Goal: Information Seeking & Learning: Find specific page/section

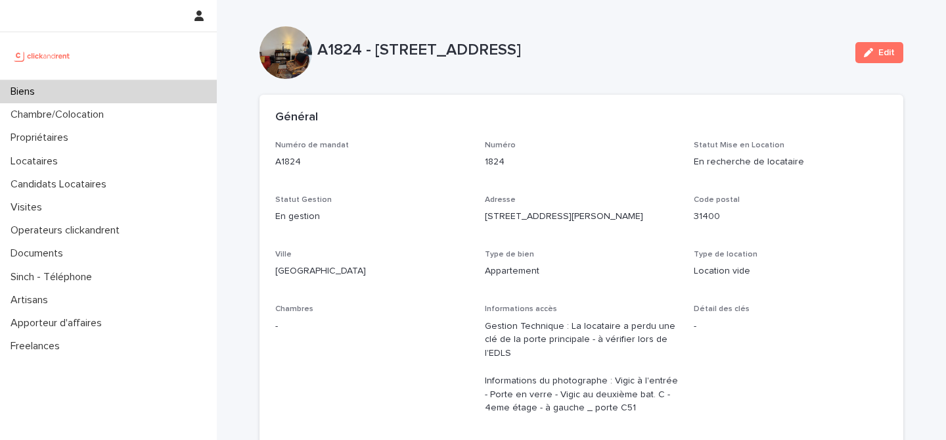
click at [39, 89] on p "Biens" at bounding box center [25, 91] width 40 height 12
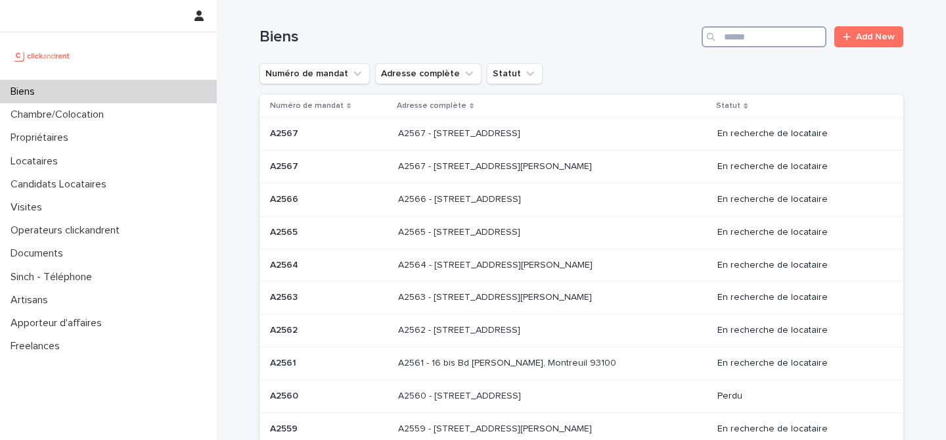
click at [781, 36] on input "Search" at bounding box center [764, 36] width 125 height 21
paste input "*****"
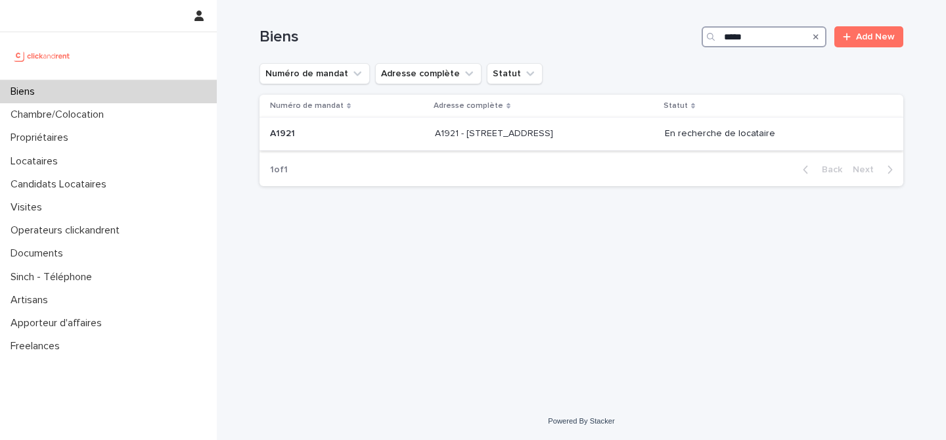
type input "*****"
click at [524, 135] on p "A1921 - 11A rue du Moulin Vert, Paris 75014" at bounding box center [495, 133] width 121 height 14
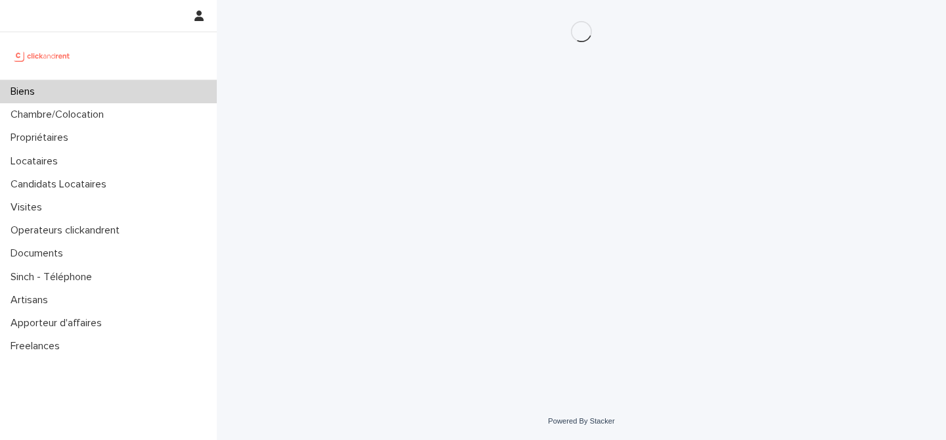
click at [796, 125] on div "Loading... Saving… Loading... Saving…" at bounding box center [581, 184] width 657 height 369
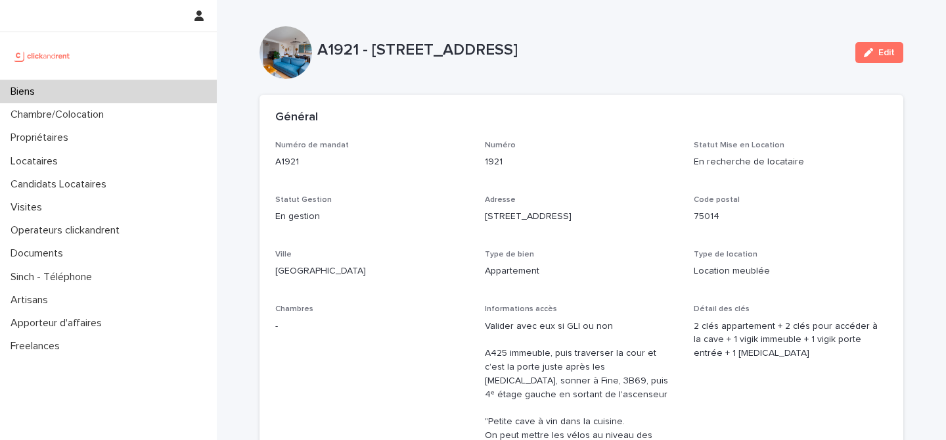
click at [297, 104] on div "Général" at bounding box center [582, 118] width 644 height 46
click at [103, 95] on div "Biens" at bounding box center [108, 91] width 217 height 23
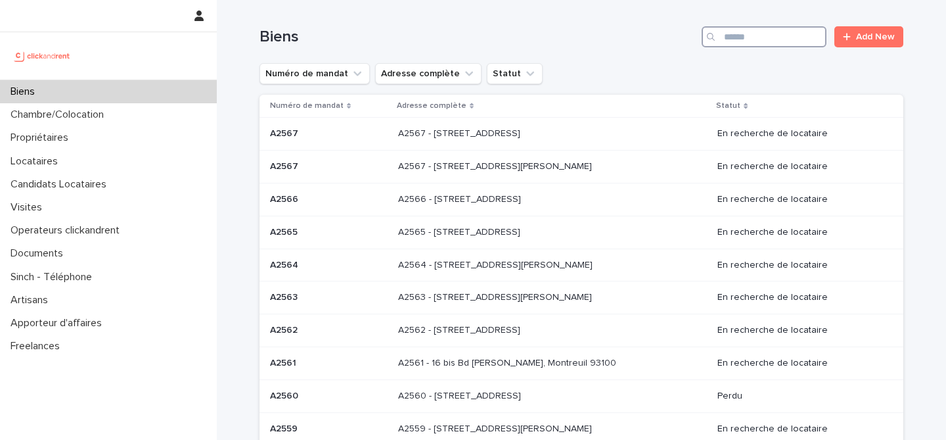
click at [754, 29] on input "Search" at bounding box center [764, 36] width 125 height 21
paste input "*****"
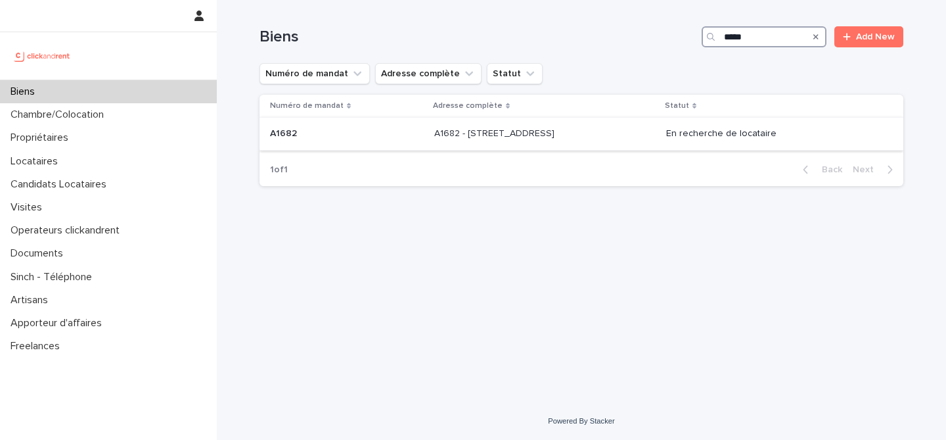
type input "*****"
click at [459, 130] on p "A1682 - [STREET_ADDRESS]" at bounding box center [495, 133] width 123 height 14
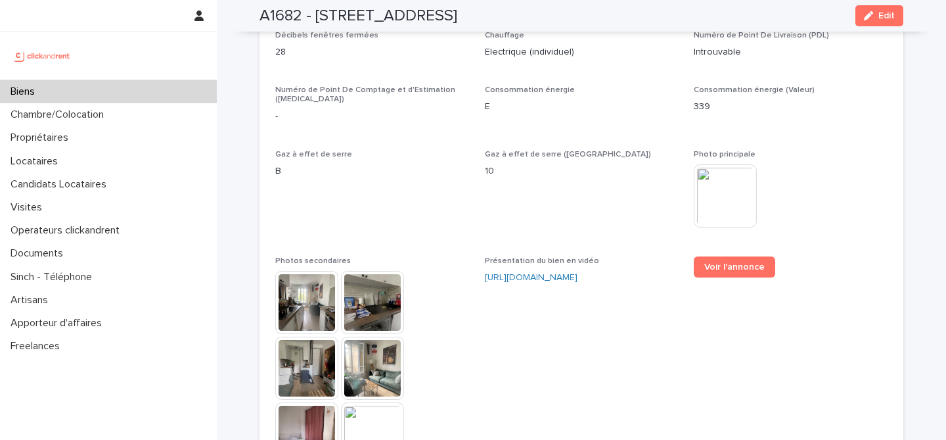
scroll to position [3270, 0]
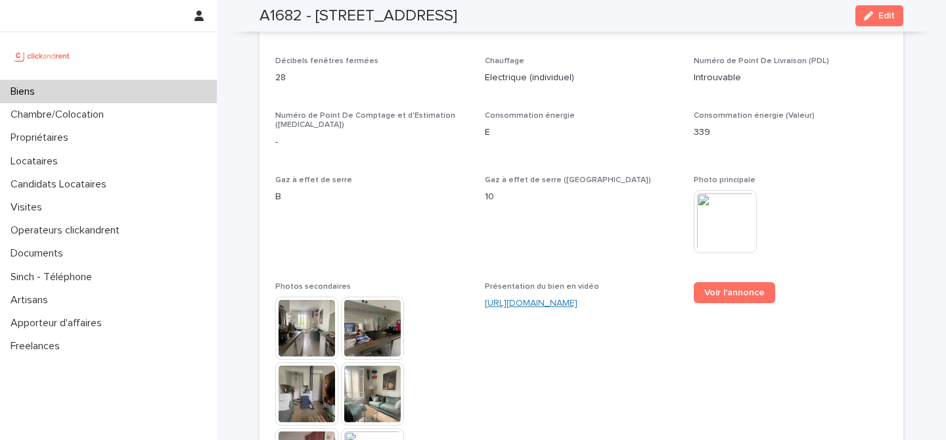
click at [562, 298] on link "[URL][DOMAIN_NAME]" at bounding box center [531, 302] width 93 height 9
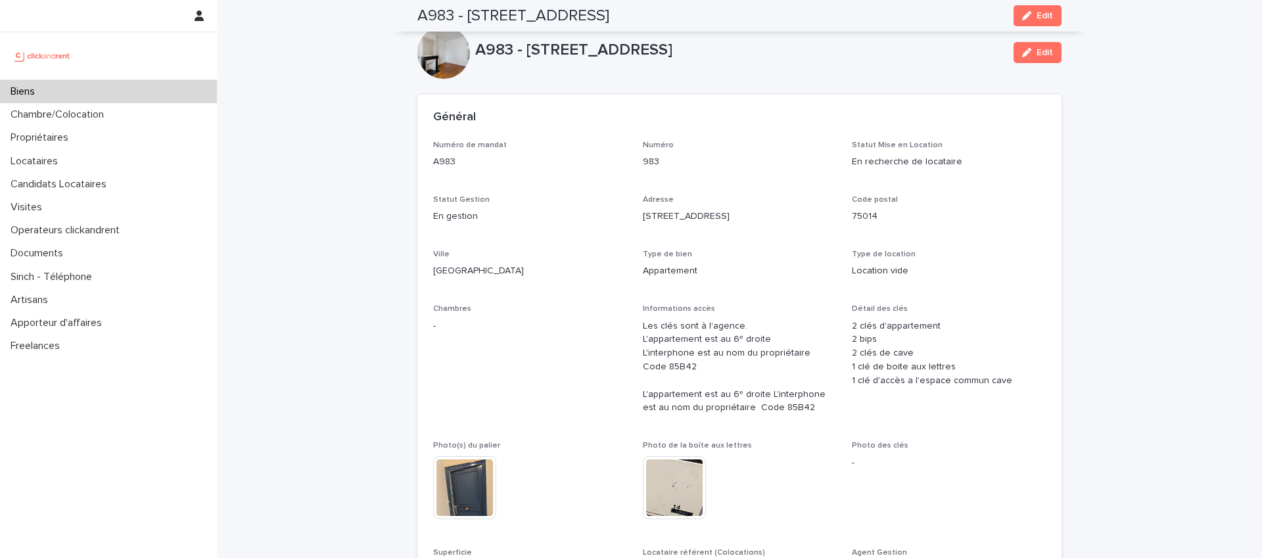
scroll to position [763, 0]
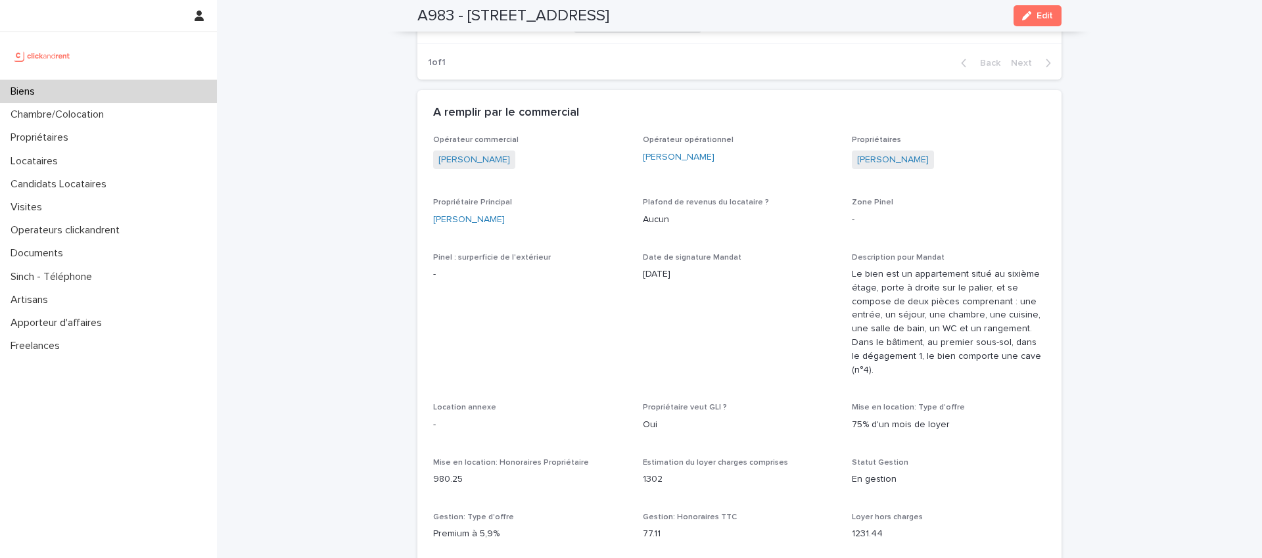
click at [48, 88] on div "Biens" at bounding box center [108, 91] width 217 height 23
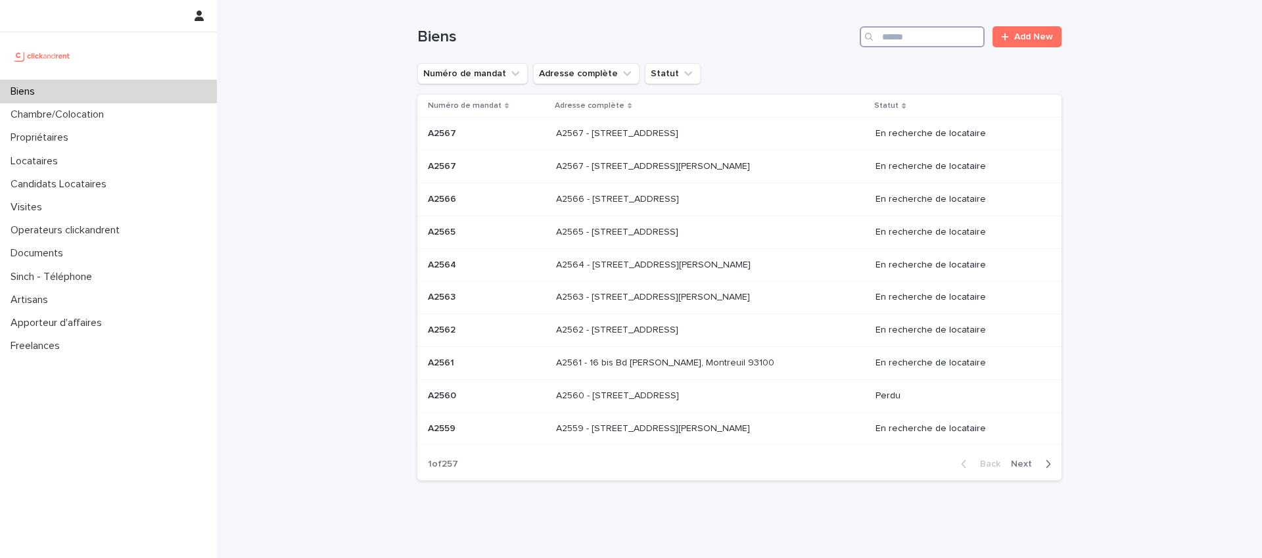
click at [913, 41] on input "Search" at bounding box center [922, 36] width 125 height 21
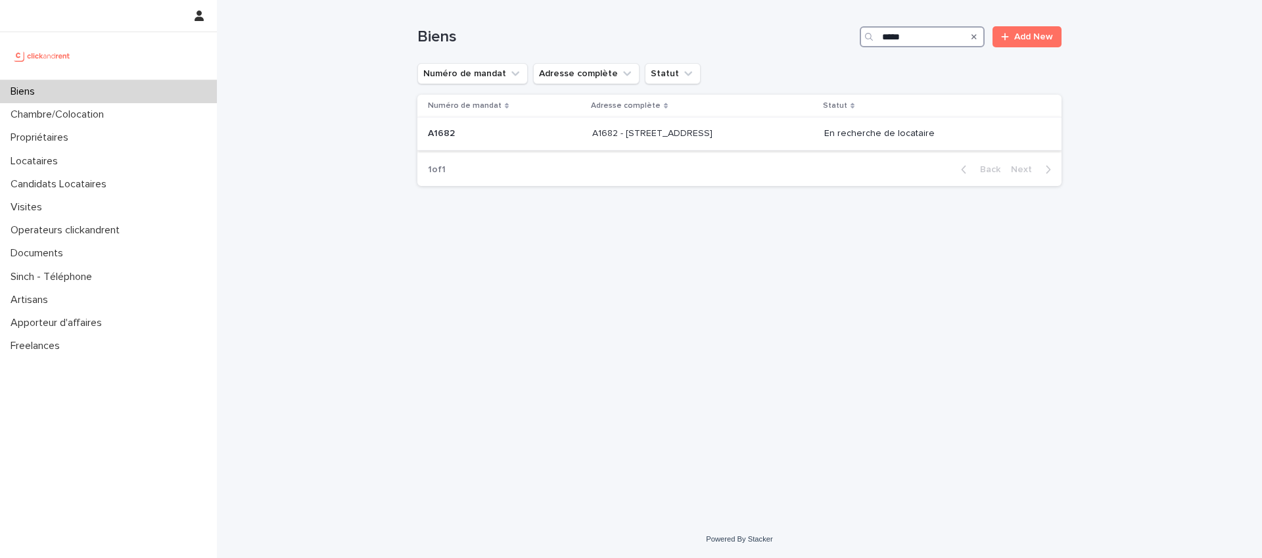
type input "*****"
click at [755, 131] on p at bounding box center [701, 133] width 219 height 11
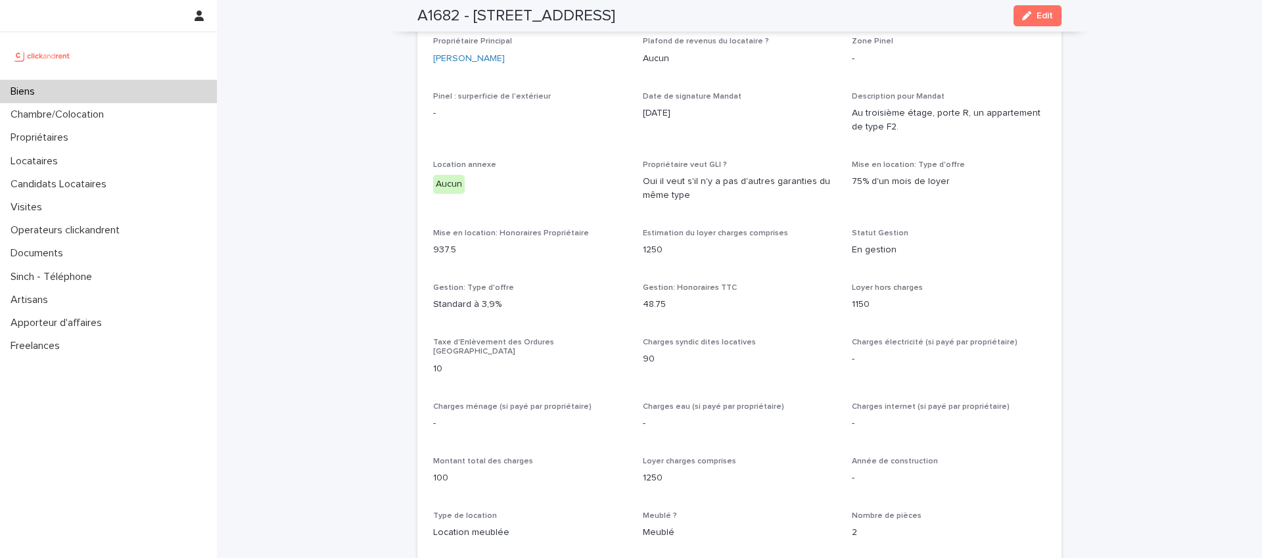
scroll to position [1136, 0]
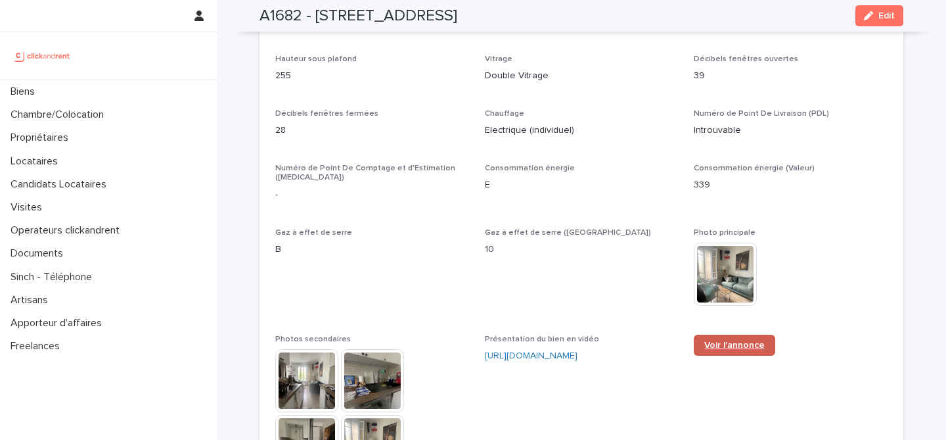
scroll to position [3215, 0]
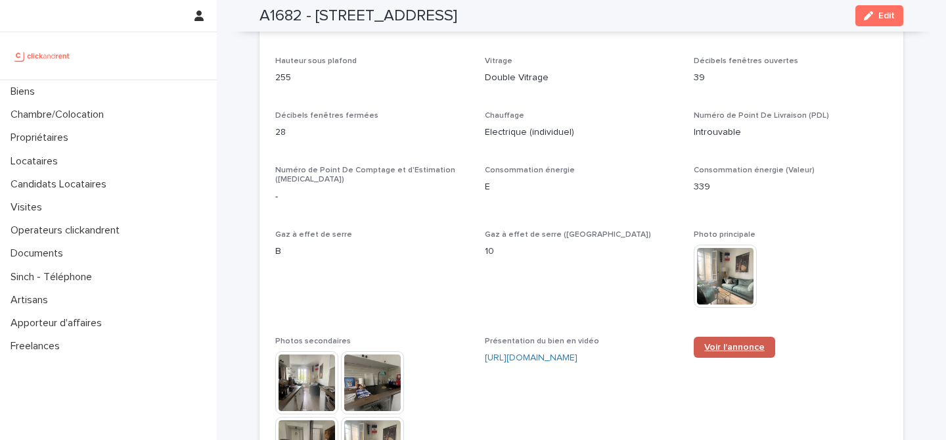
click at [717, 342] on span "Voir l'annonce" at bounding box center [734, 346] width 60 height 9
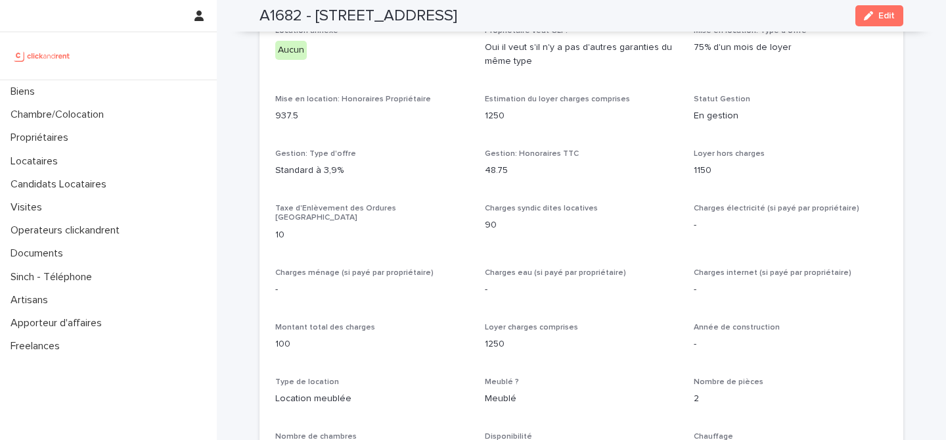
scroll to position [1467, 0]
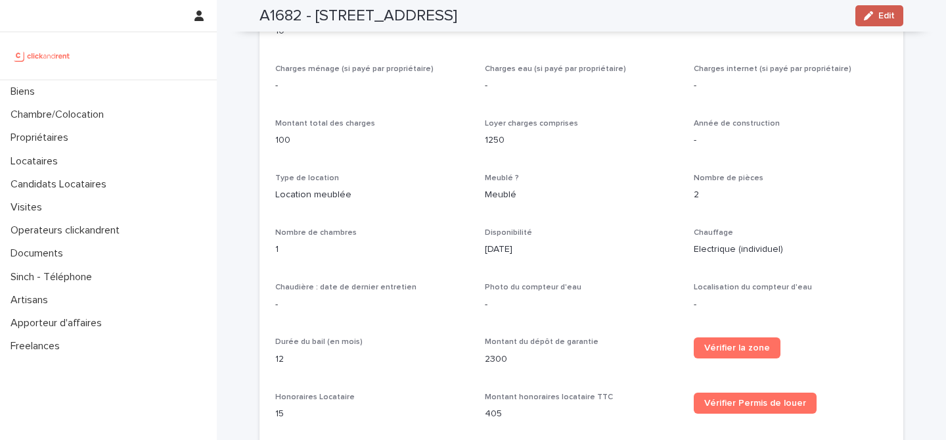
click at [879, 14] on span "Edit" at bounding box center [887, 15] width 16 height 9
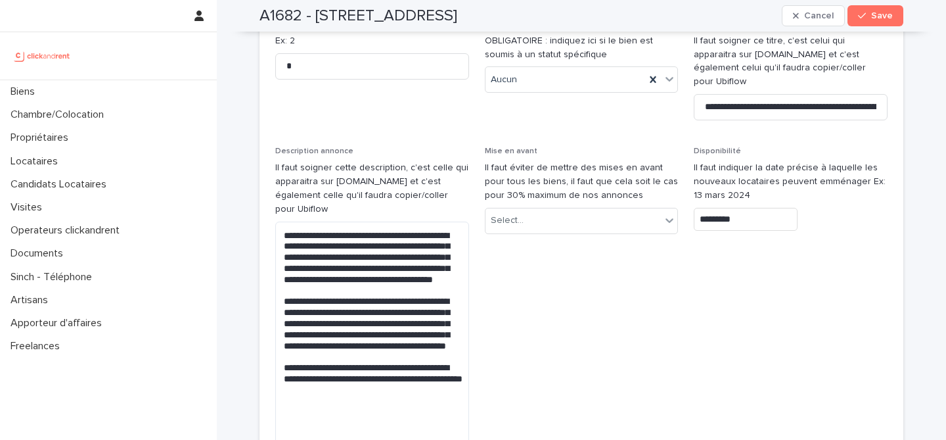
scroll to position [4076, 0]
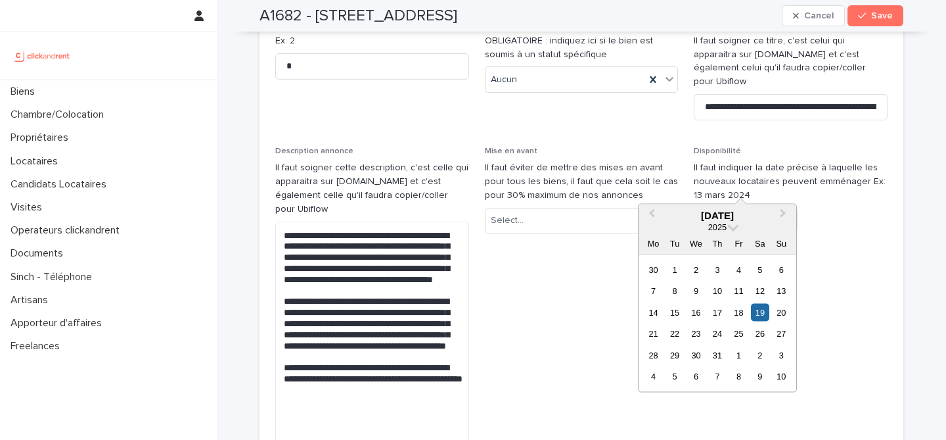
click at [735, 208] on input "*********" at bounding box center [746, 219] width 104 height 23
click at [784, 208] on button "Next Month" at bounding box center [784, 216] width 21 height 21
click at [785, 210] on button "Next Month" at bounding box center [784, 216] width 21 height 21
click at [675, 334] on div "23" at bounding box center [675, 334] width 18 height 18
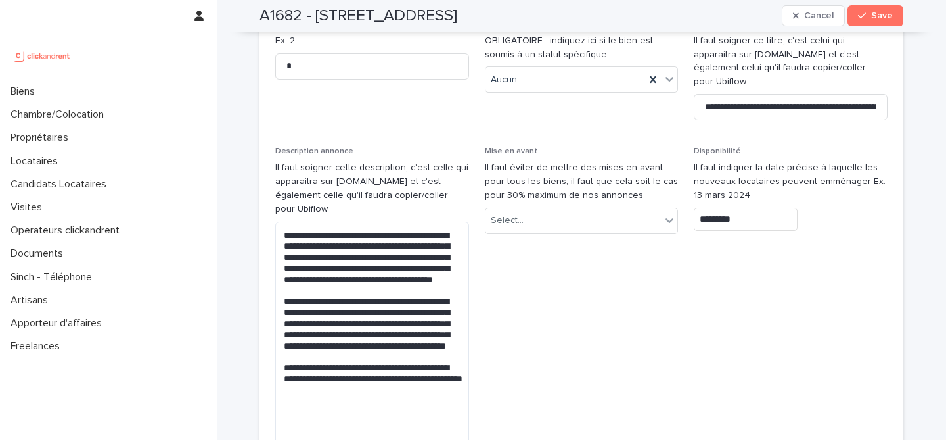
type input "*********"
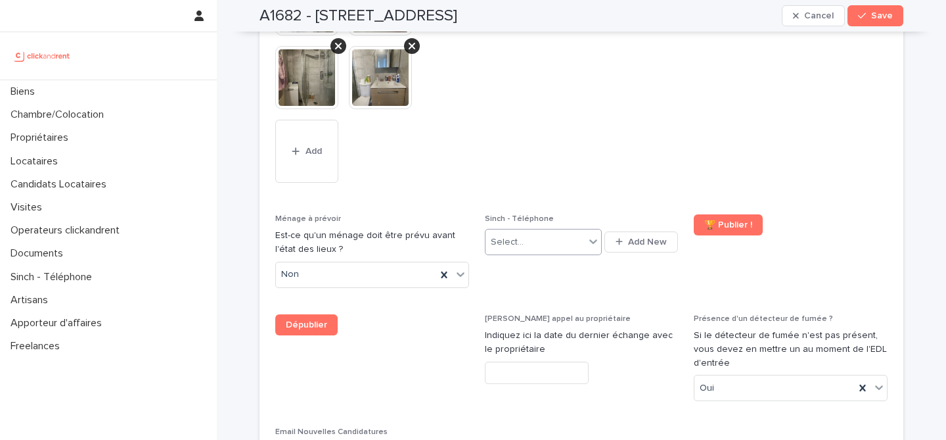
scroll to position [5878, 0]
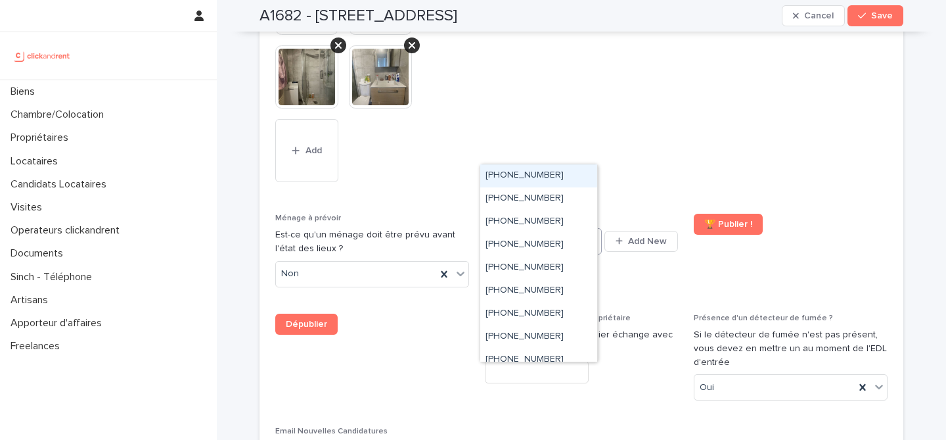
click at [586, 229] on div at bounding box center [594, 241] width 16 height 24
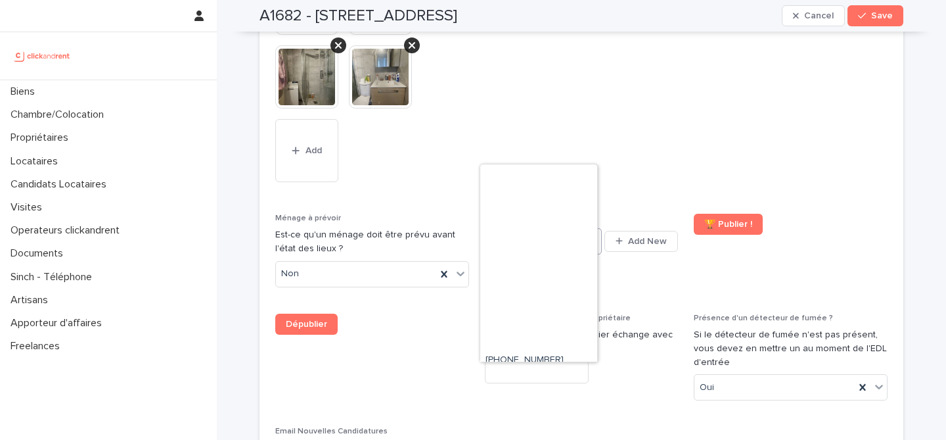
scroll to position [544, 0]
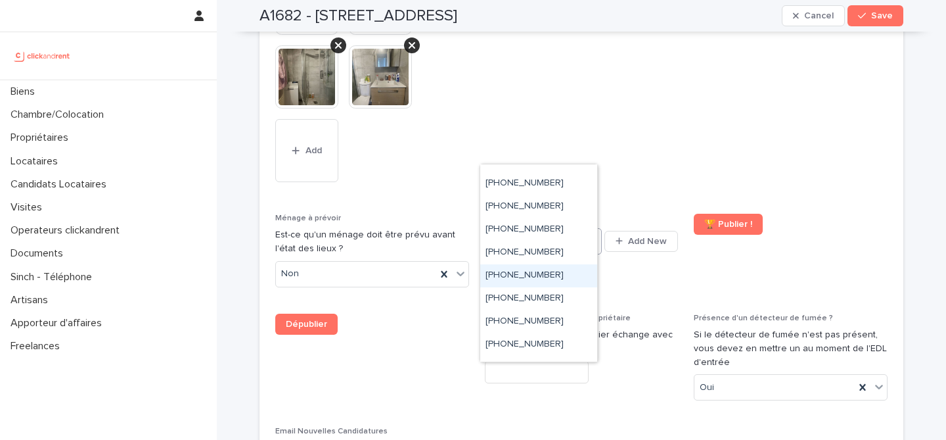
click at [577, 275] on div "+33755517195" at bounding box center [538, 275] width 117 height 23
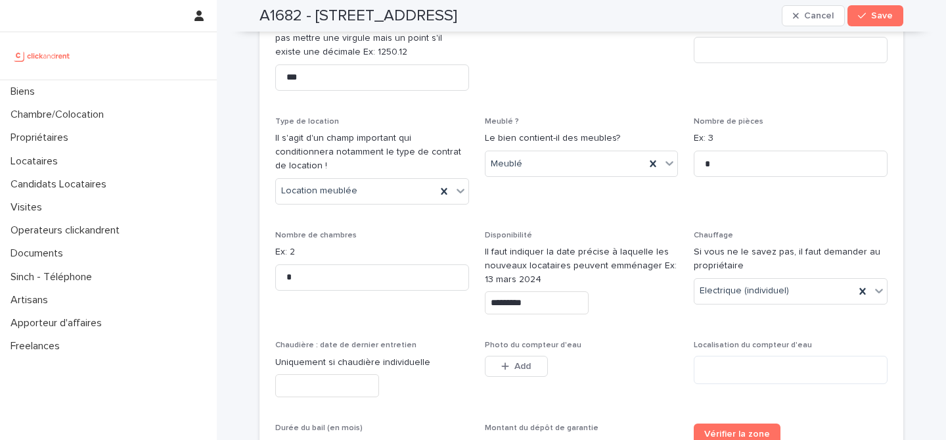
scroll to position [2219, 0]
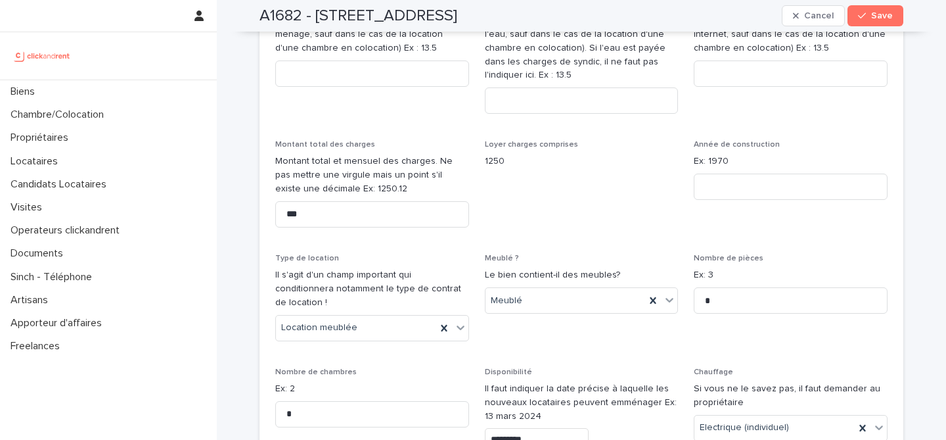
click at [704, 11] on div "A1682 - 15 rue des Boulets, Paris 75011 Cancel Save" at bounding box center [582, 16] width 644 height 32
click at [908, 8] on div "A1682 - 15 rue des Boulets, Paris 75011 Cancel Save" at bounding box center [581, 16] width 707 height 32
click at [740, 13] on div "A1682 - 15 rue des Boulets, Paris 75011 Cancel Save" at bounding box center [582, 16] width 644 height 32
click at [912, 6] on div "A1682 - 15 rue des Boulets, Paris 75011 Cancel Save" at bounding box center [581, 16] width 707 height 32
click at [878, 17] on span "Save" at bounding box center [882, 15] width 22 height 9
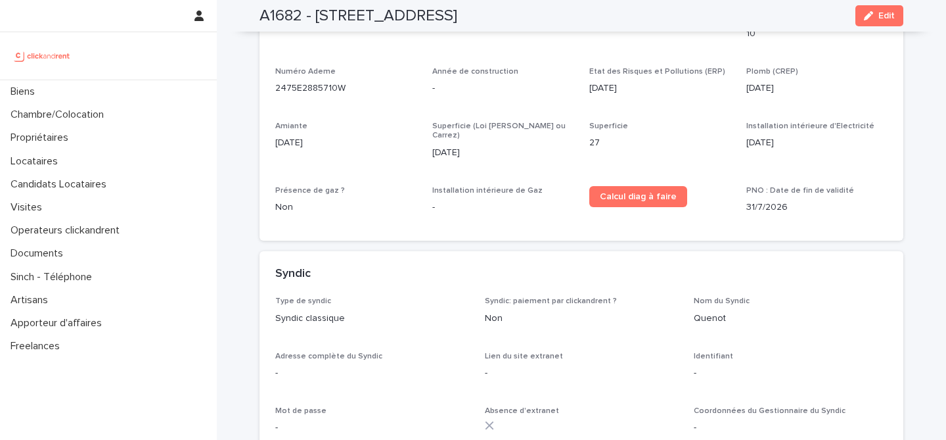
scroll to position [4547, 0]
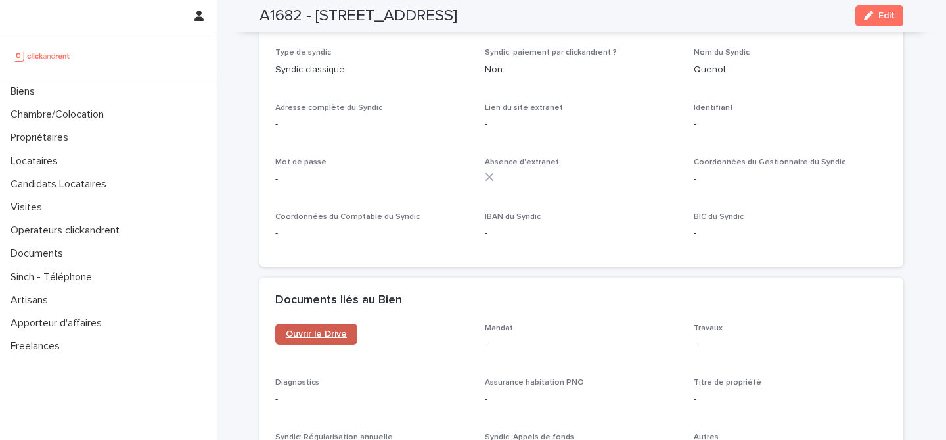
click at [322, 329] on span "Ouvrir le Drive" at bounding box center [316, 333] width 61 height 9
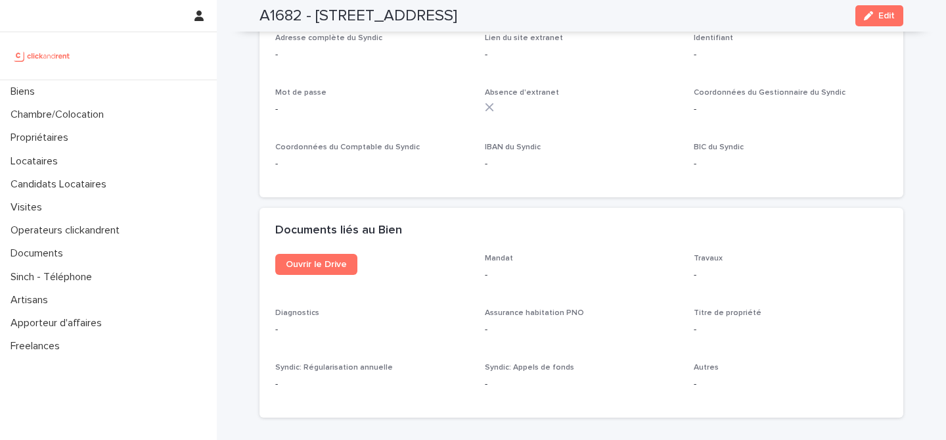
scroll to position [4532, 0]
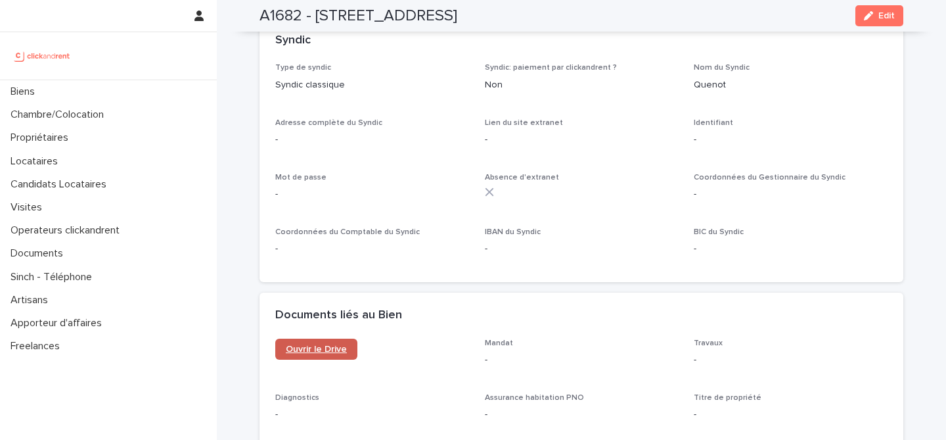
click at [312, 344] on span "Ouvrir le Drive" at bounding box center [316, 348] width 61 height 9
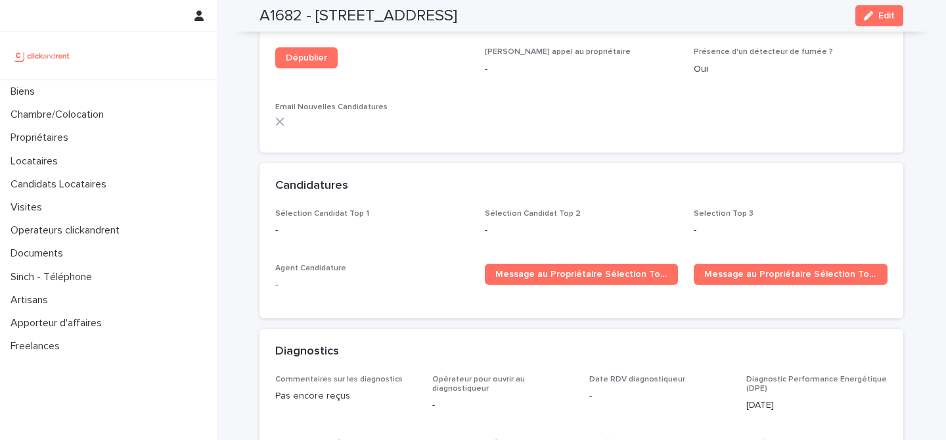
scroll to position [3591, 0]
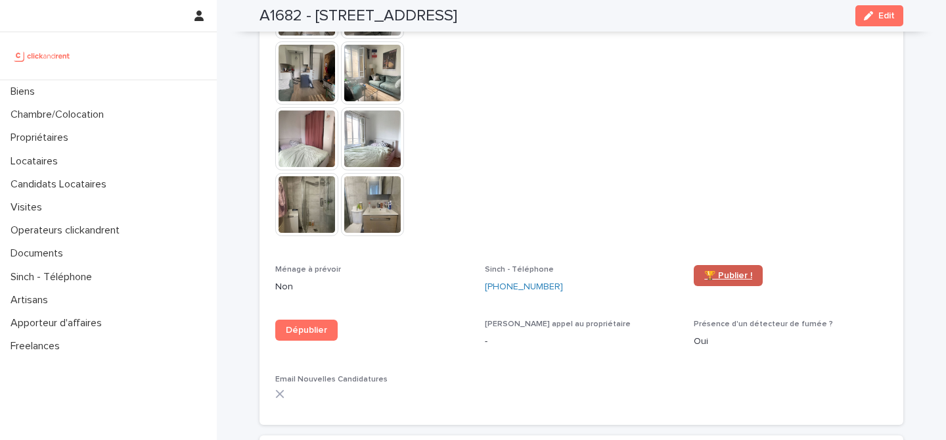
click at [728, 265] on link "🏆 Publier !" at bounding box center [728, 275] width 69 height 21
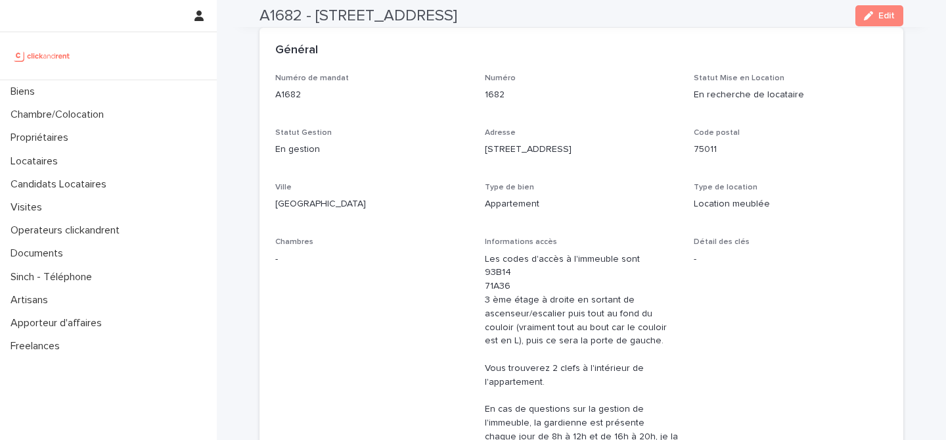
scroll to position [0, 0]
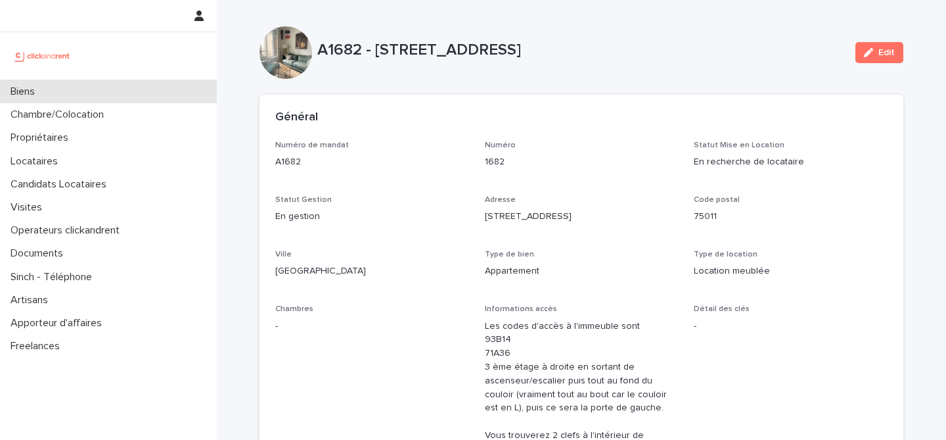
click at [55, 90] on div "Biens" at bounding box center [108, 91] width 217 height 23
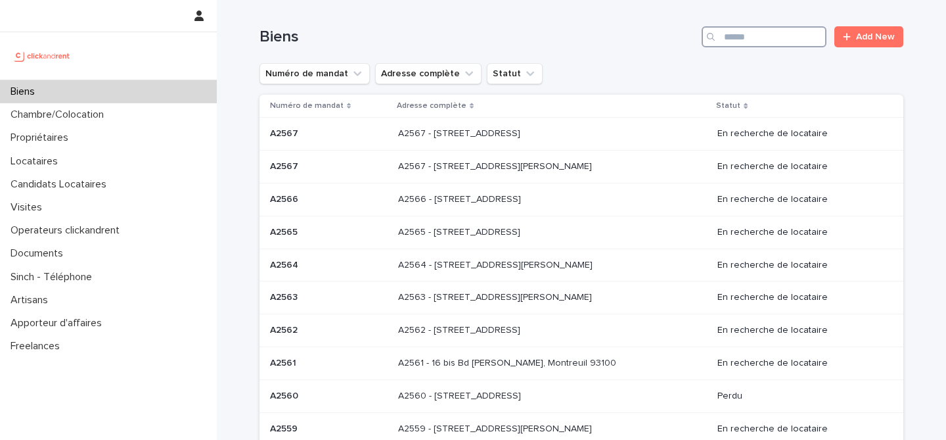
click at [798, 39] on input "Search" at bounding box center [764, 36] width 125 height 21
paste input "*****"
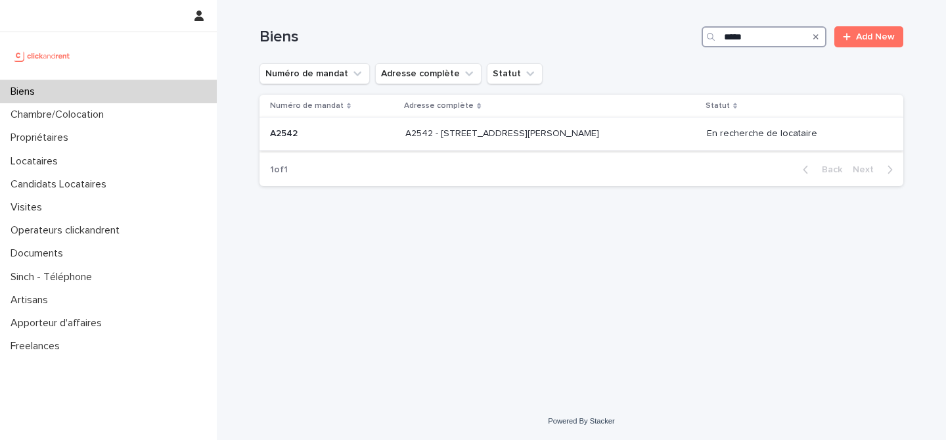
type input "*****"
click at [524, 144] on div "A2542 - 1407 avenue du père Soulas, Montpellier 34090 A2542 - 1407 avenue du pè…" at bounding box center [550, 134] width 291 height 22
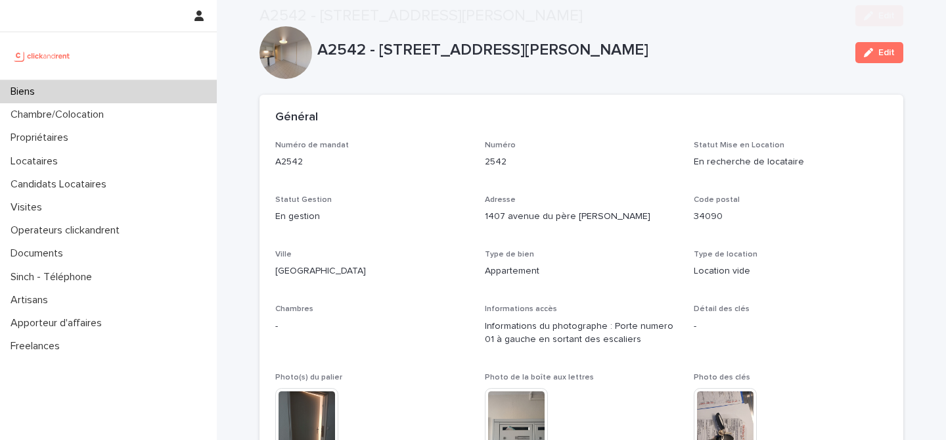
scroll to position [844, 0]
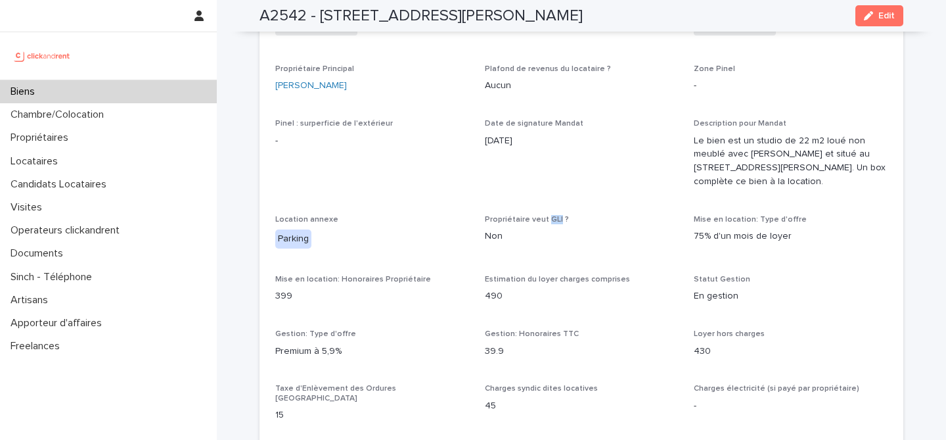
click at [60, 93] on div "Biens" at bounding box center [108, 91] width 217 height 23
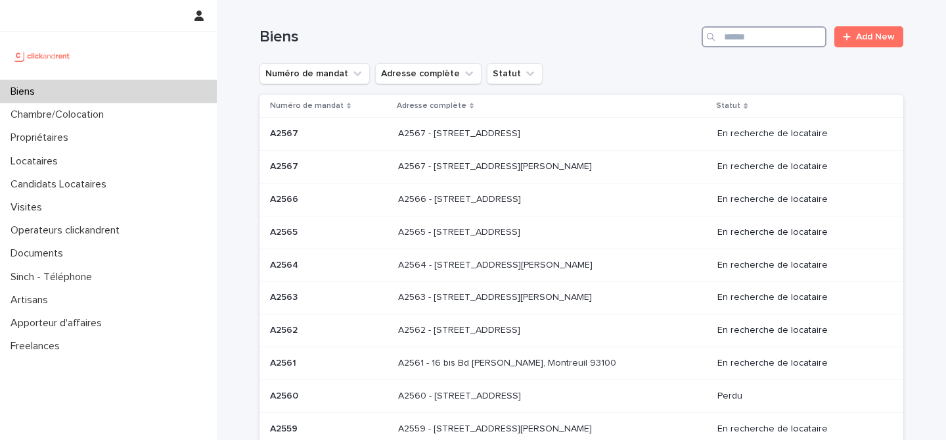
click at [740, 34] on input "Search" at bounding box center [764, 36] width 125 height 21
paste input "*****"
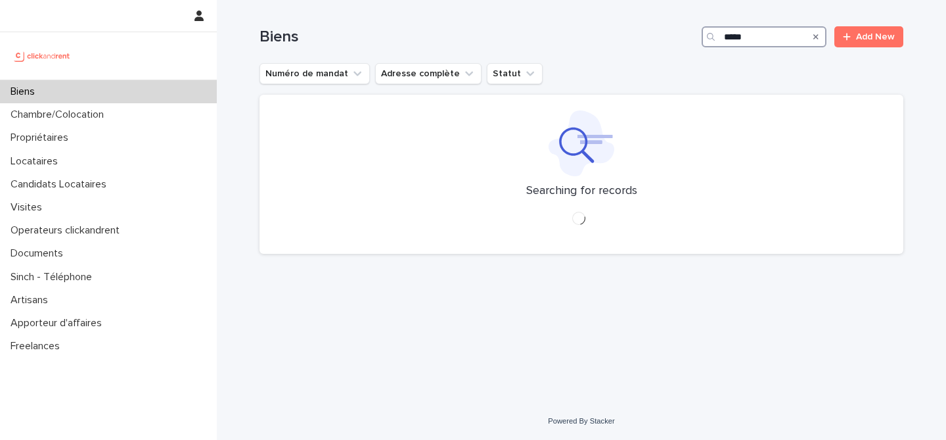
type input "*****"
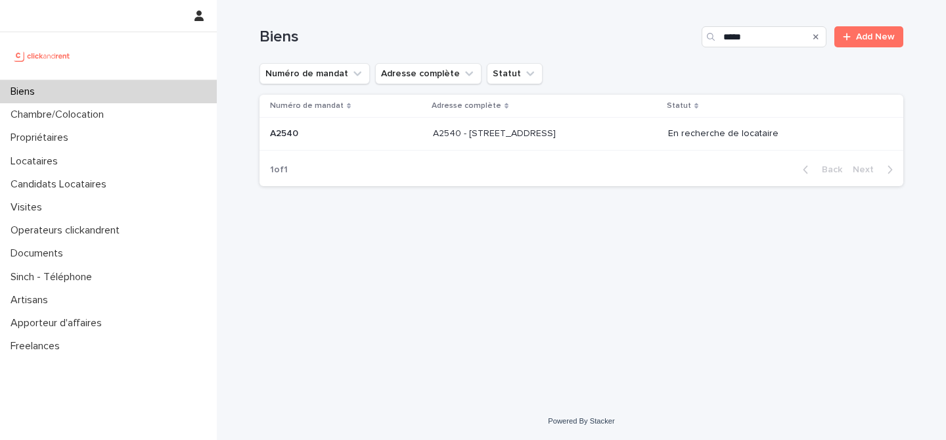
click at [559, 136] on p "A2540 - 32 boulevard de Vaugirard, Paris 75015" at bounding box center [496, 133] width 126 height 14
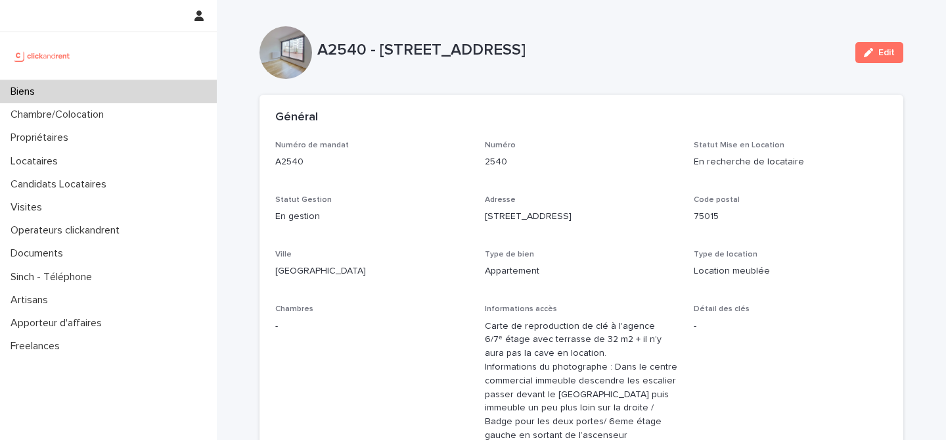
click at [589, 70] on div "A2540 - 32 boulevard de Vaugirard, Paris 75015 Edit" at bounding box center [582, 52] width 644 height 53
click at [88, 84] on div "Biens" at bounding box center [108, 91] width 217 height 23
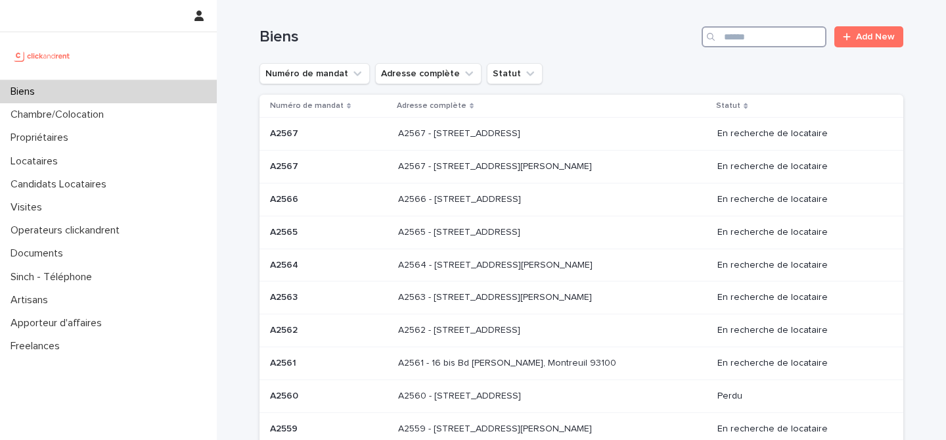
click at [758, 38] on input "Search" at bounding box center [764, 36] width 125 height 21
paste input "****"
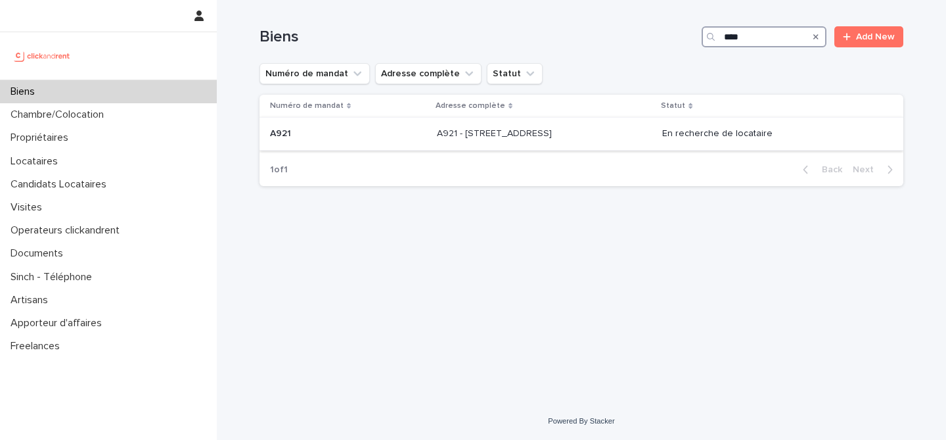
type input "****"
click at [507, 130] on p "A921 - 89 Rue de Crimée, Paris 75019" at bounding box center [496, 133] width 118 height 14
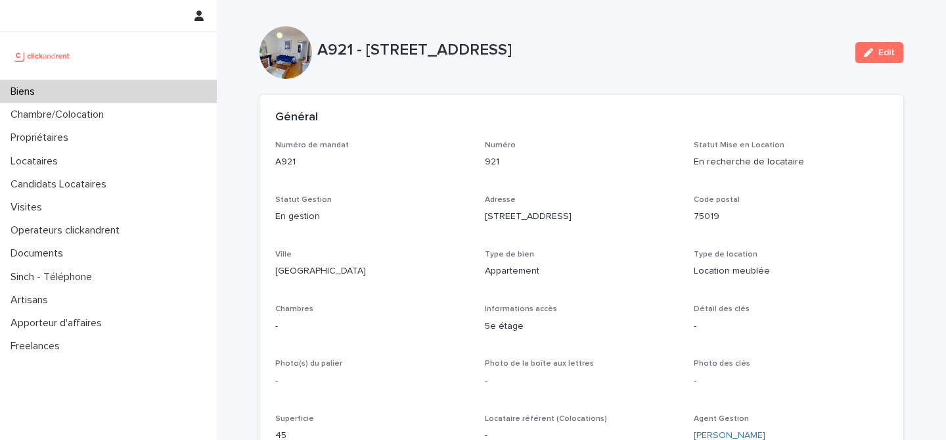
click at [641, 74] on div "A921 - 89 Rue de Crimée, Paris 75019 Edit" at bounding box center [582, 52] width 644 height 53
click at [441, 60] on div "A921 - 89 Rue de Crimée, Paris 75019" at bounding box center [581, 53] width 528 height 24
drag, startPoint x: 660, startPoint y: 90, endPoint x: 638, endPoint y: 61, distance: 36.5
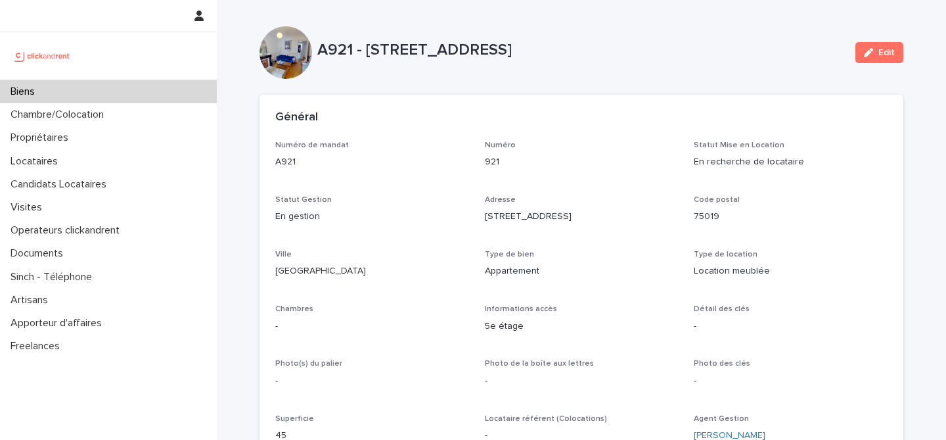
click at [85, 89] on div "Biens" at bounding box center [108, 91] width 217 height 23
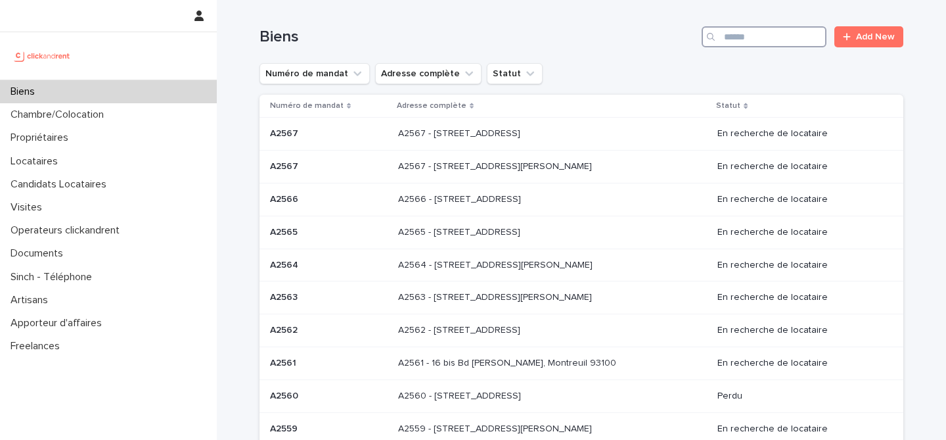
click at [770, 44] on input "Search" at bounding box center [764, 36] width 125 height 21
paste input "*****"
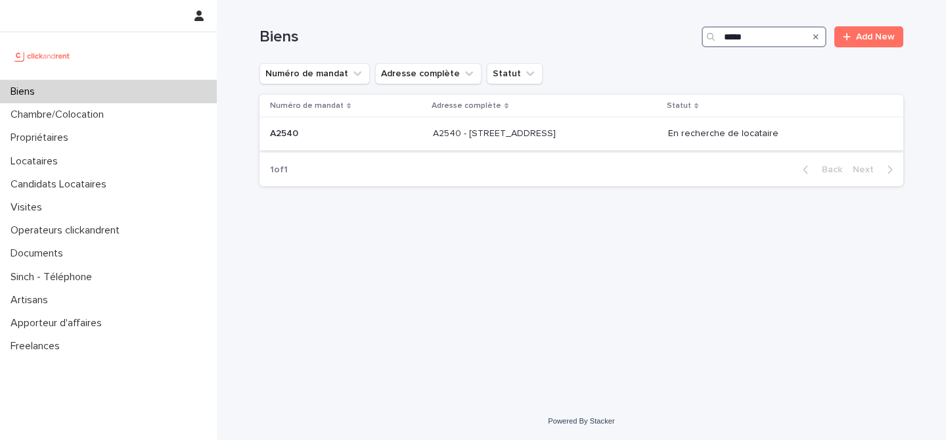
type input "*****"
click at [531, 139] on p "A2540 - 32 boulevard de Vaugirard, Paris 75015" at bounding box center [496, 133] width 126 height 14
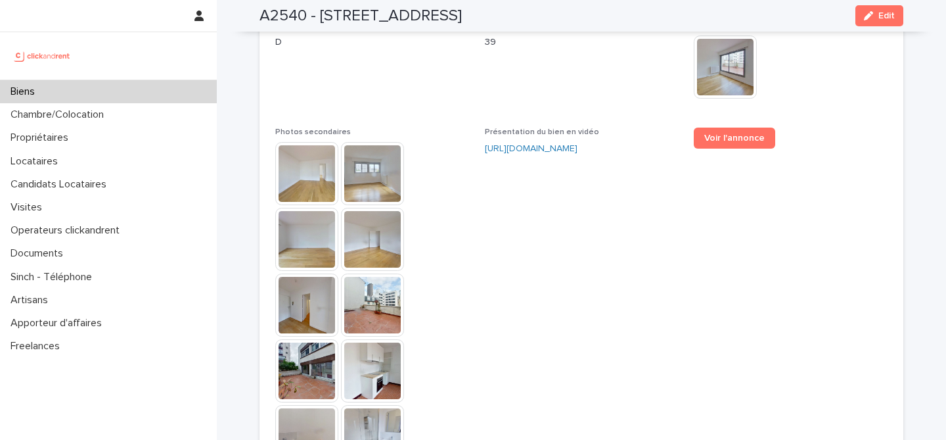
scroll to position [3269, 0]
click at [628, 199] on span "Présentation du bien en vidéo https://vimeo.com/1116175256?share=copy" at bounding box center [582, 305] width 194 height 354
drag, startPoint x: 578, startPoint y: 212, endPoint x: 552, endPoint y: 182, distance: 39.1
click at [578, 214] on span "Présentation du bien en vidéo https://vimeo.com/1116175256?share=copy" at bounding box center [582, 305] width 194 height 354
drag, startPoint x: 417, startPoint y: 59, endPoint x: 434, endPoint y: 85, distance: 31.2
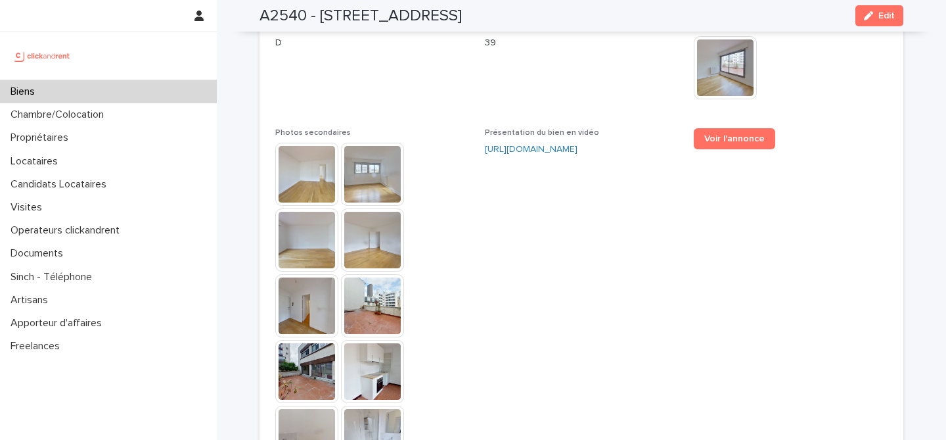
click at [417, 60] on span "Gaz à effet de serre D" at bounding box center [372, 66] width 194 height 91
drag, startPoint x: 581, startPoint y: 275, endPoint x: 580, endPoint y: 267, distance: 7.3
click at [579, 270] on span "Présentation du bien en vidéo https://vimeo.com/1116175256?share=copy" at bounding box center [582, 305] width 194 height 354
drag, startPoint x: 590, startPoint y: 219, endPoint x: 576, endPoint y: 202, distance: 21.5
click at [589, 219] on span "Présentation du bien en vidéo https://vimeo.com/1116175256?share=copy" at bounding box center [582, 305] width 194 height 354
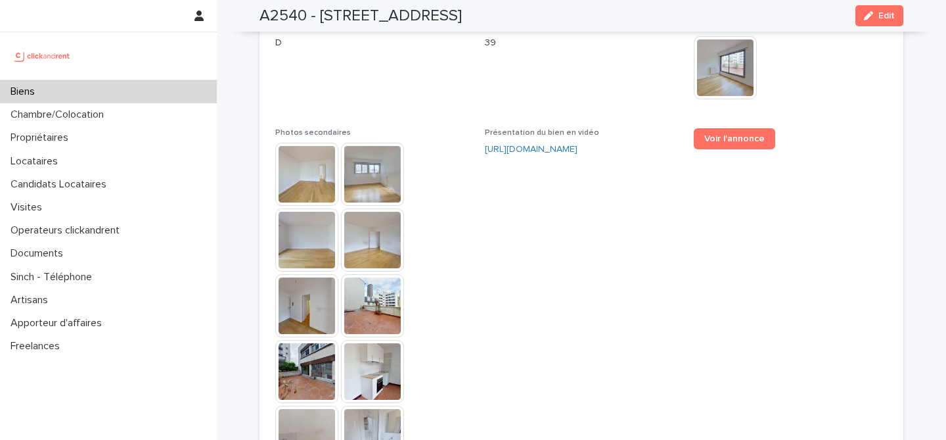
click at [369, 42] on p "D" at bounding box center [372, 43] width 194 height 14
drag, startPoint x: 242, startPoint y: 12, endPoint x: 601, endPoint y: 20, distance: 359.5
click at [601, 20] on div "A2540 - 32 boulevard de Vaugirard, Paris 75015 Edit" at bounding box center [581, 16] width 707 height 32
click at [485, 106] on span "Gaz à effet de serre (Valeur) 39" at bounding box center [582, 66] width 194 height 91
drag, startPoint x: 524, startPoint y: 229, endPoint x: 511, endPoint y: 222, distance: 15.3
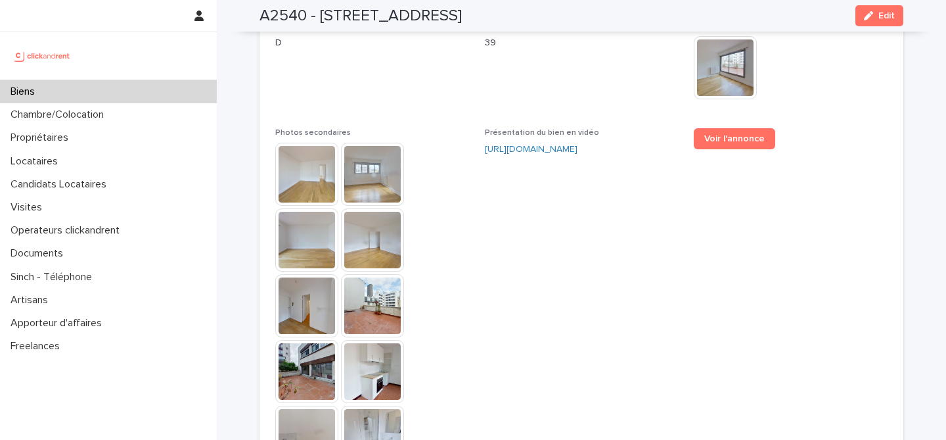
click at [524, 228] on span "Présentation du bien en vidéo https://vimeo.com/1116175256?share=copy" at bounding box center [582, 305] width 194 height 354
drag, startPoint x: 235, startPoint y: 9, endPoint x: 692, endPoint y: 8, distance: 457.4
click at [692, 8] on div "A2540 - 32 boulevard de Vaugirard, Paris 75015 Edit" at bounding box center [581, 16] width 707 height 32
drag, startPoint x: 354, startPoint y: 68, endPoint x: 279, endPoint y: 17, distance: 90.4
click at [352, 68] on span "Gaz à effet de serre D" at bounding box center [372, 66] width 194 height 91
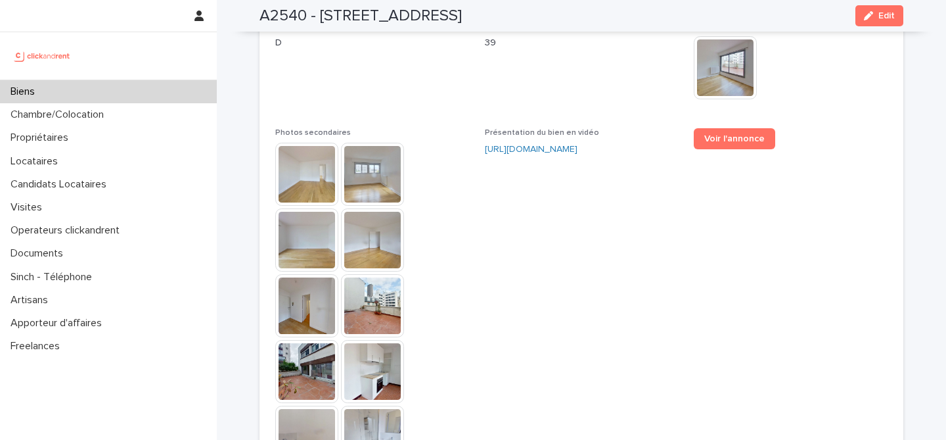
click at [278, 11] on h2 "A2540 - 32 boulevard de Vaugirard, Paris 75015" at bounding box center [361, 16] width 202 height 19
click at [277, 11] on h2 "A2540 - 32 boulevard de Vaugirard, Paris 75015" at bounding box center [361, 16] width 202 height 19
copy h2 "A2540"
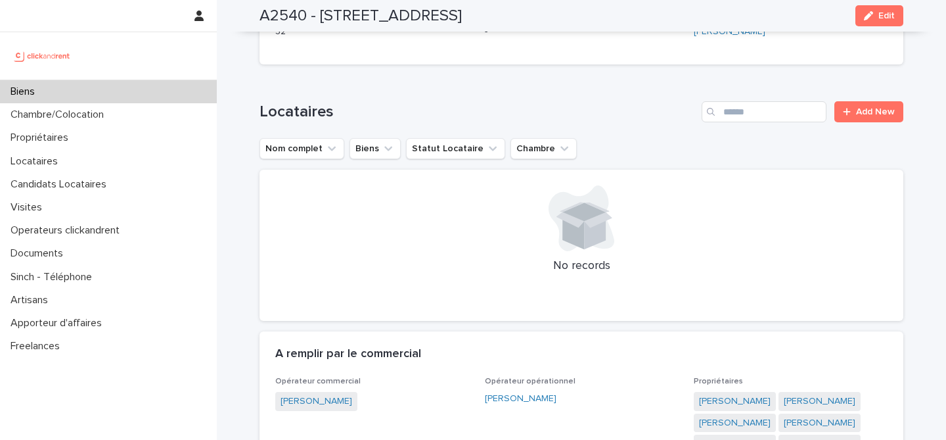
scroll to position [0, 0]
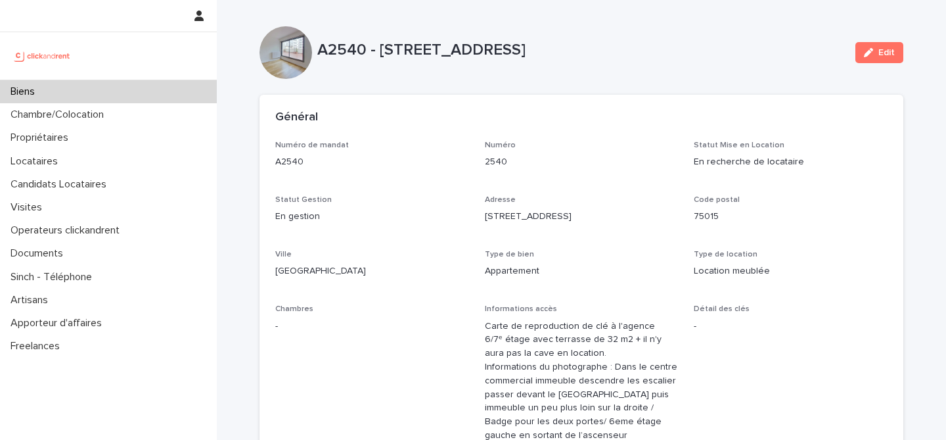
click at [330, 55] on p "A2540 - 32 boulevard de Vaugirard, Paris 75015" at bounding box center [581, 50] width 528 height 19
click at [331, 54] on p "A2540 - 32 boulevard de Vaugirard, Paris 75015" at bounding box center [581, 50] width 528 height 19
copy p "A2540"
click at [68, 91] on div "Biens" at bounding box center [108, 91] width 217 height 23
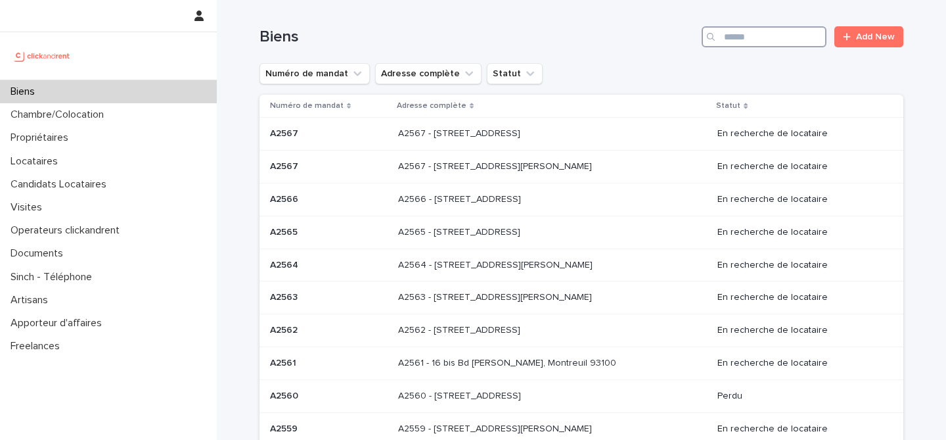
click at [730, 44] on input "Search" at bounding box center [764, 36] width 125 height 21
click at [754, 29] on input "Search" at bounding box center [764, 36] width 125 height 21
type input "****"
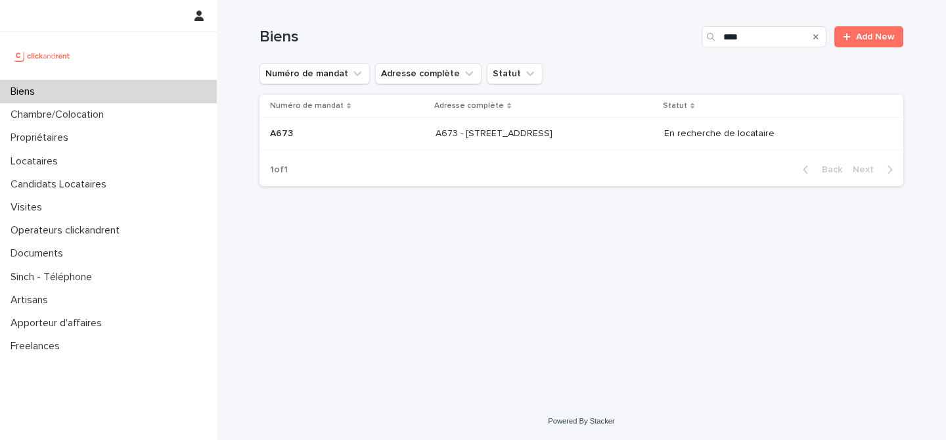
click at [473, 138] on p "A673 - 30 rue Carême Prenant, Argenteuil 95100" at bounding box center [496, 133] width 120 height 14
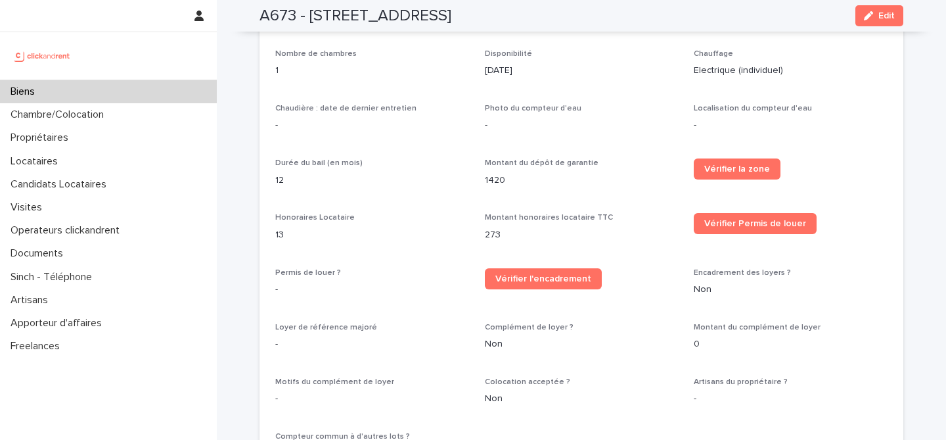
scroll to position [1679, 0]
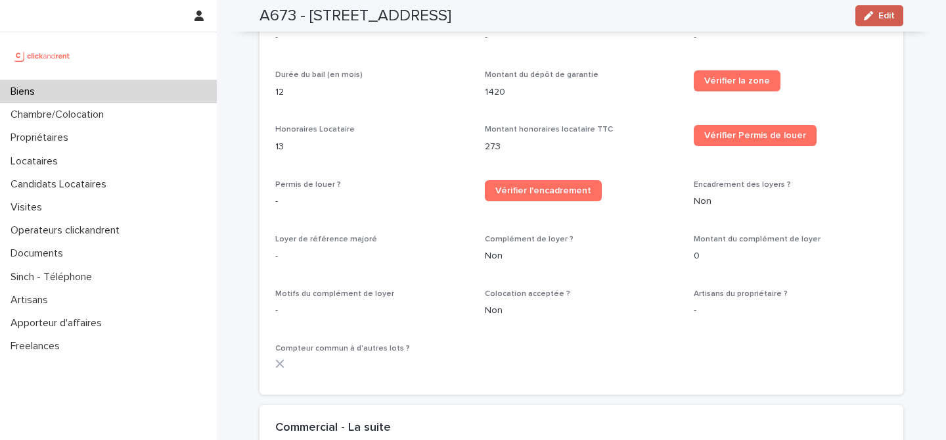
click at [879, 16] on span "Edit" at bounding box center [887, 15] width 16 height 9
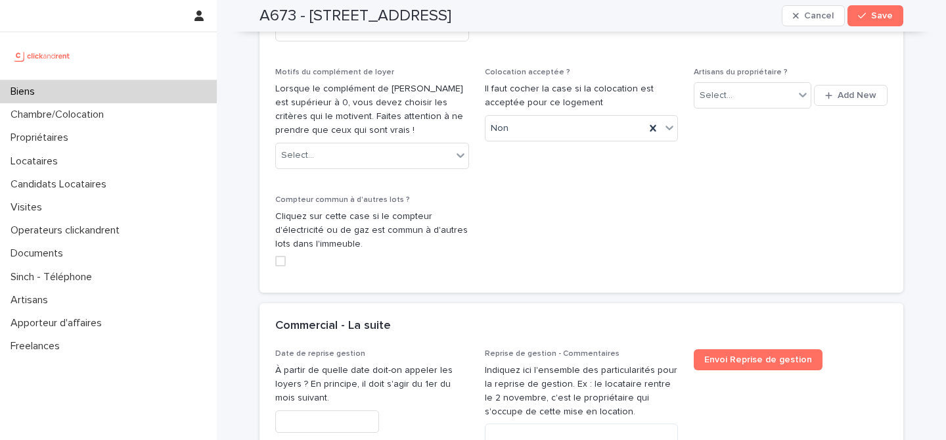
scroll to position [3139, 0]
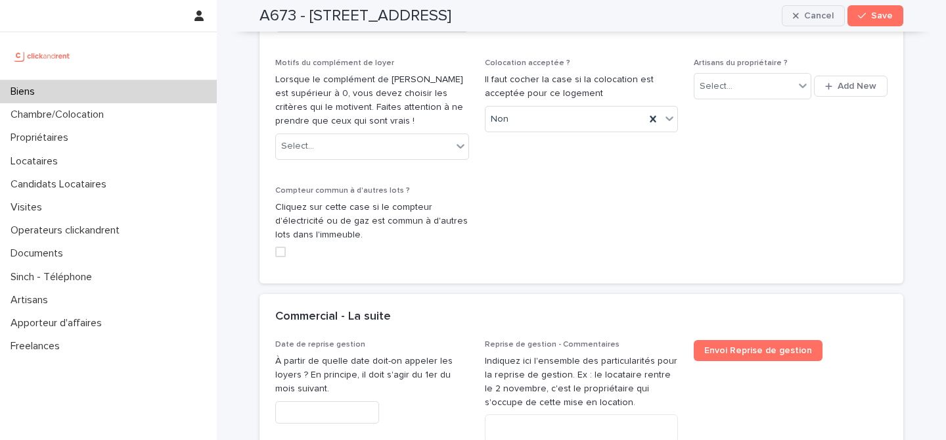
click at [797, 11] on div "button" at bounding box center [798, 15] width 11 height 9
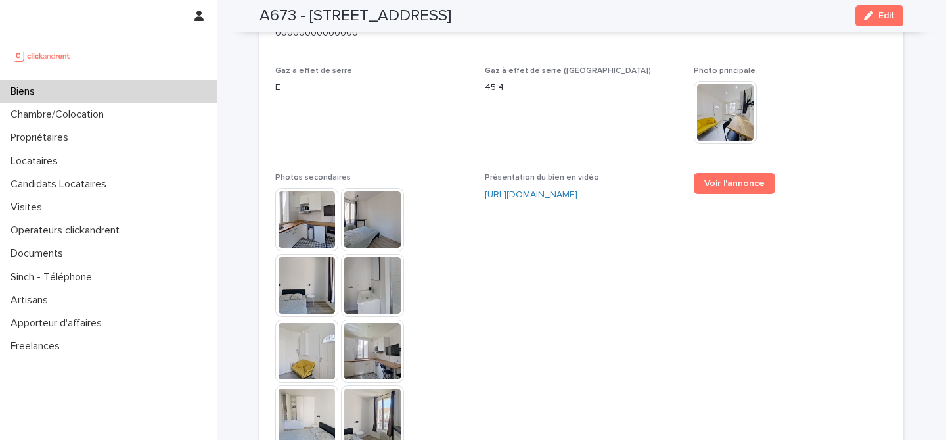
scroll to position [3340, 0]
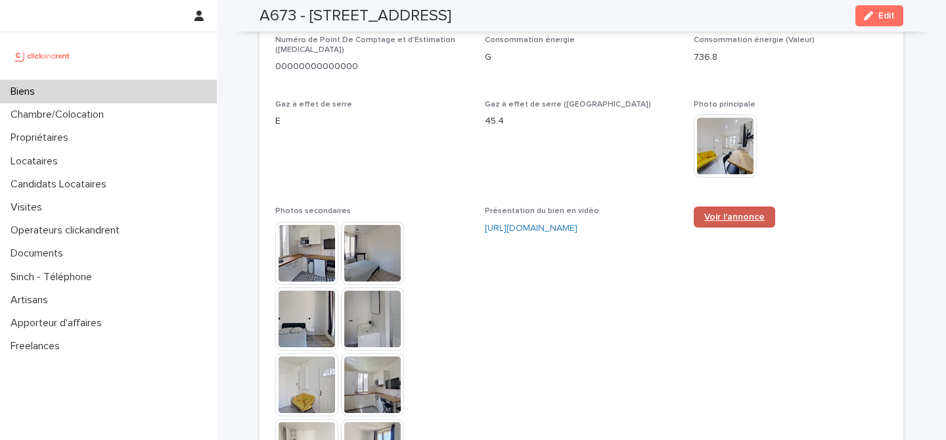
click at [719, 212] on span "Voir l'annonce" at bounding box center [734, 216] width 60 height 9
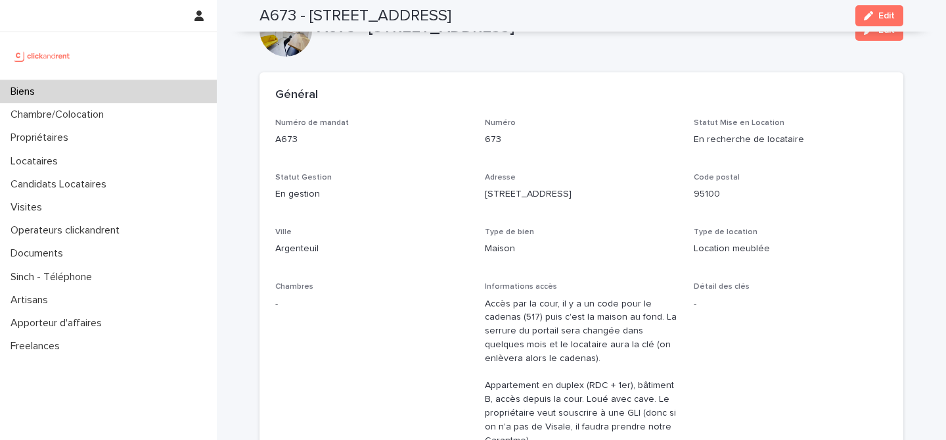
scroll to position [0, 0]
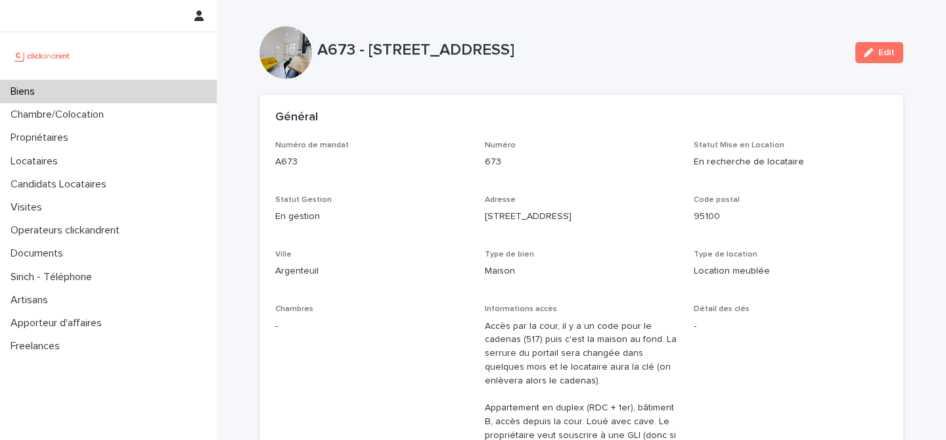
click at [80, 91] on div "Biens" at bounding box center [108, 91] width 217 height 23
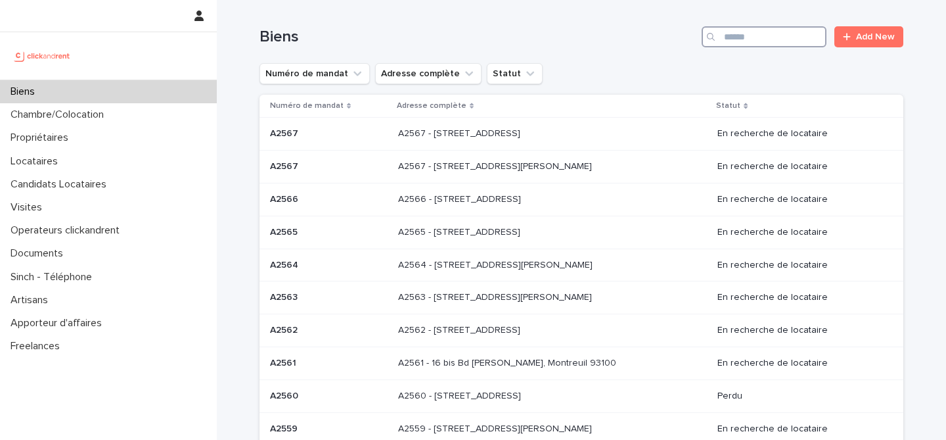
click at [773, 35] on input "Search" at bounding box center [764, 36] width 125 height 21
paste input "*****"
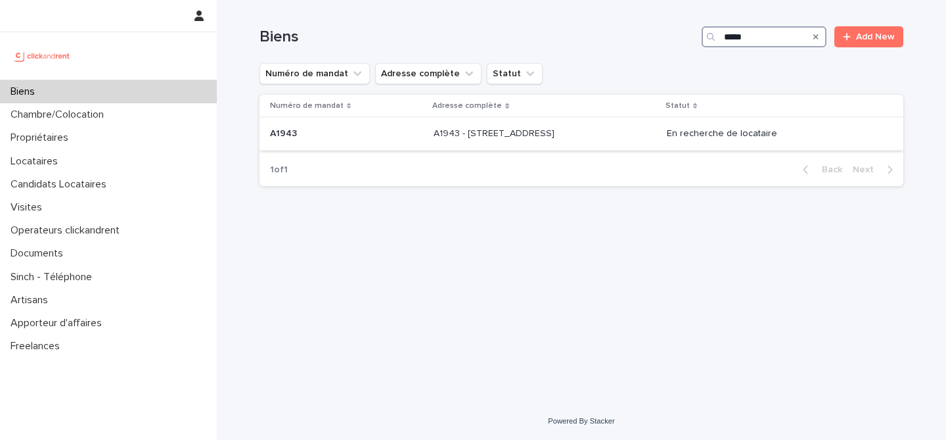
type input "*****"
click at [515, 135] on p "A1943 - 5 Square des Tilleuls, Noisy le Sec 93130" at bounding box center [496, 133] width 124 height 14
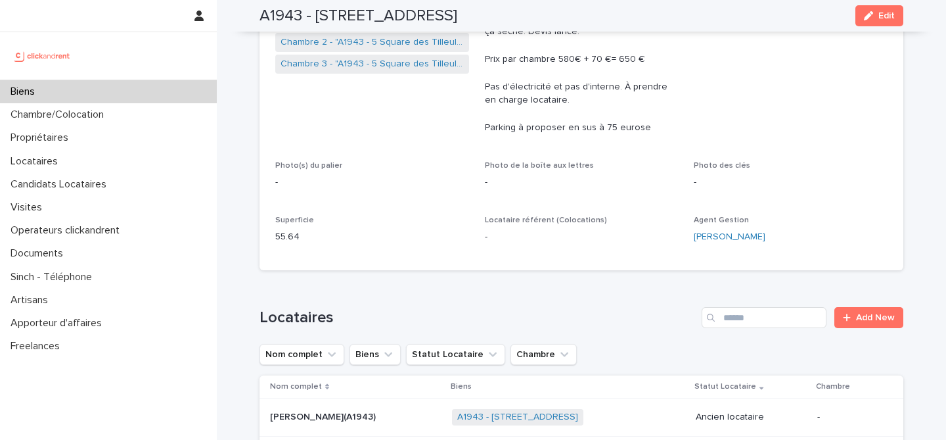
scroll to position [1610, 0]
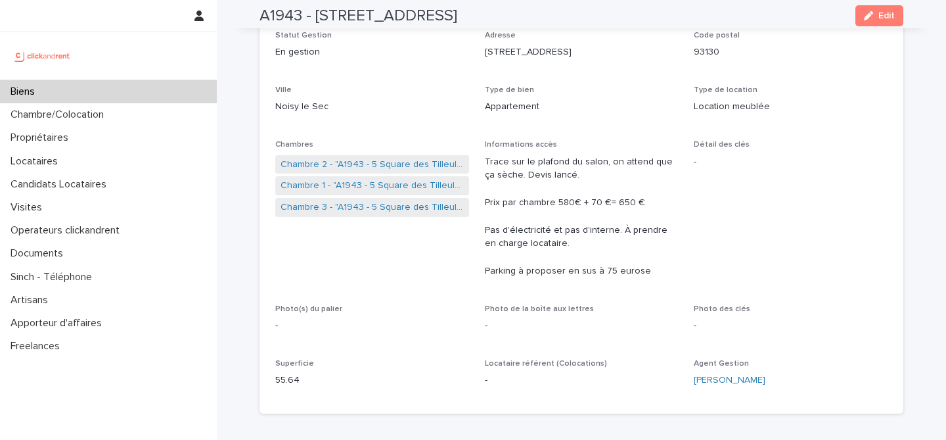
scroll to position [0, 0]
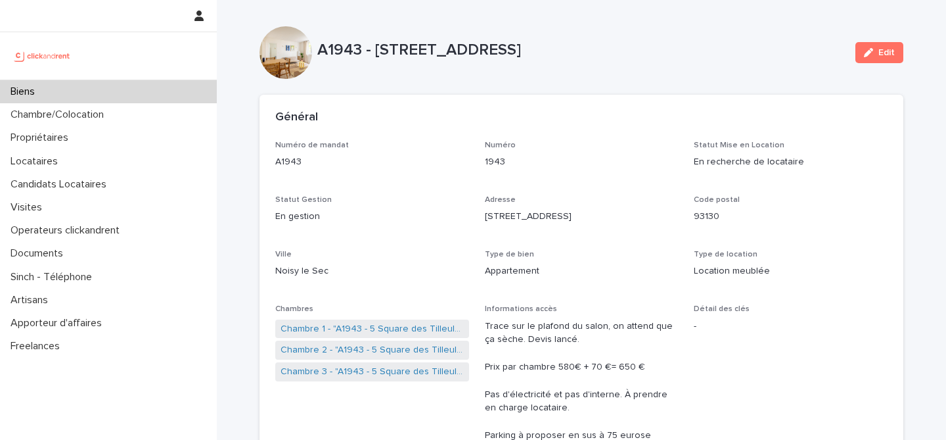
click at [37, 93] on p "Biens" at bounding box center [25, 91] width 40 height 12
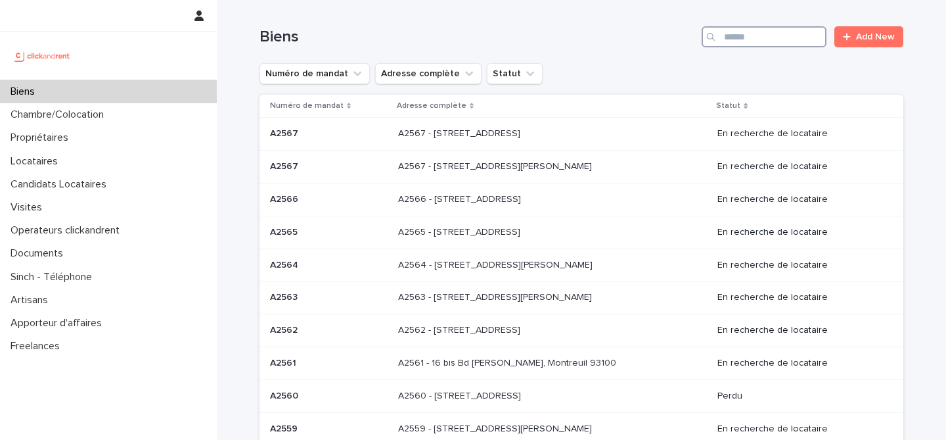
click at [782, 41] on input "Search" at bounding box center [764, 36] width 125 height 21
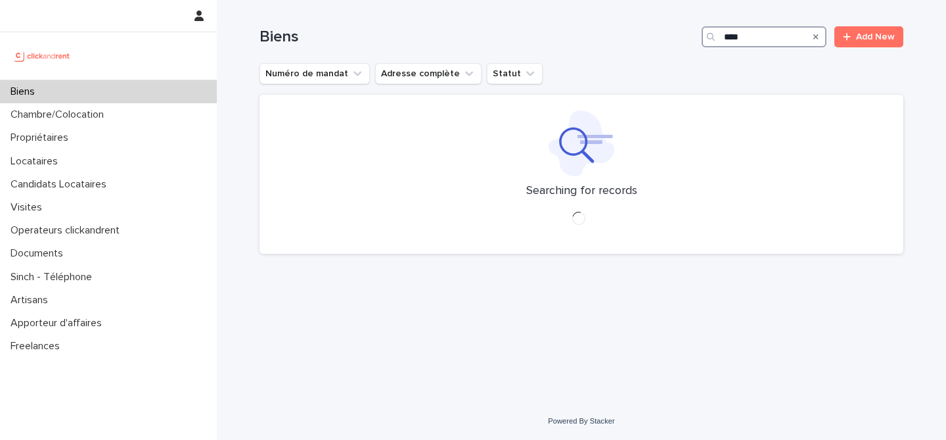
type input "****"
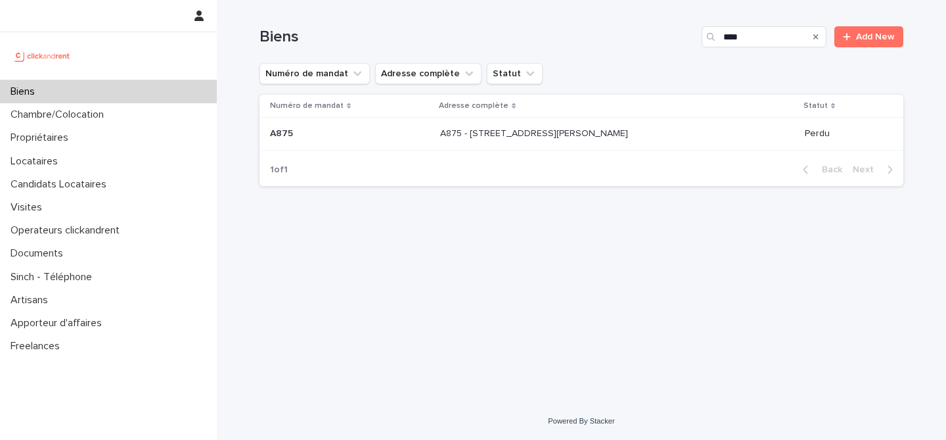
click at [525, 138] on p "A875 - 416-422 rue Gabriel Péri, Colombes 92700" at bounding box center [535, 133] width 191 height 14
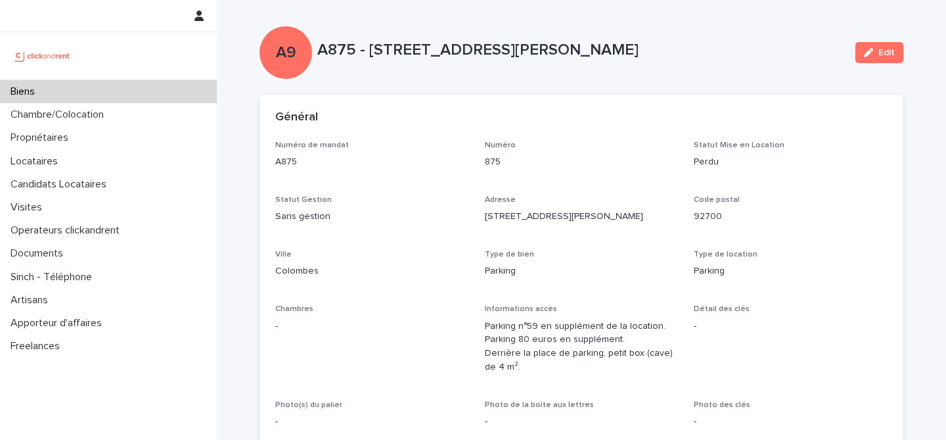
click at [655, 141] on p "Numéro" at bounding box center [582, 145] width 194 height 9
click at [703, 67] on div "A9 A875 - 416-422 rue Gabriel Péri, Colombes 92700 Edit" at bounding box center [582, 52] width 644 height 53
drag, startPoint x: 628, startPoint y: 152, endPoint x: 605, endPoint y: 137, distance: 27.5
click at [628, 152] on div "875" at bounding box center [582, 160] width 194 height 16
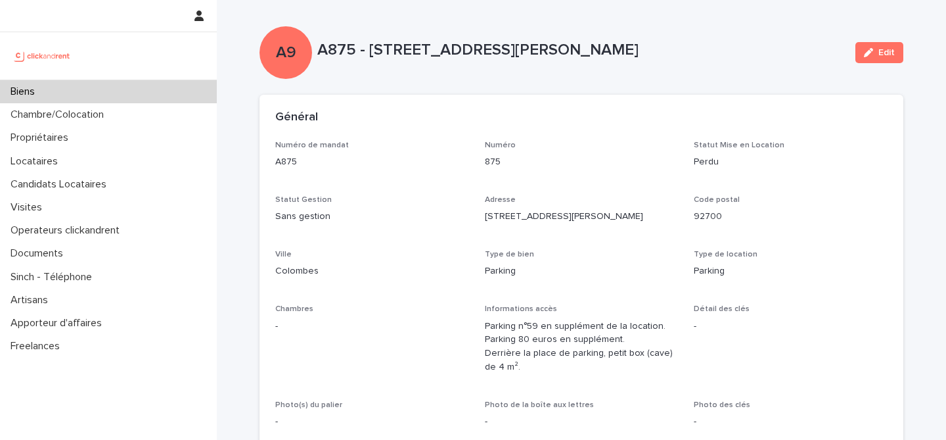
click at [455, 26] on div "A9 A875 - 416-422 rue Gabriel Péri, Colombes 92700 Edit" at bounding box center [582, 52] width 644 height 53
drag, startPoint x: 744, startPoint y: 47, endPoint x: 657, endPoint y: 45, distance: 86.8
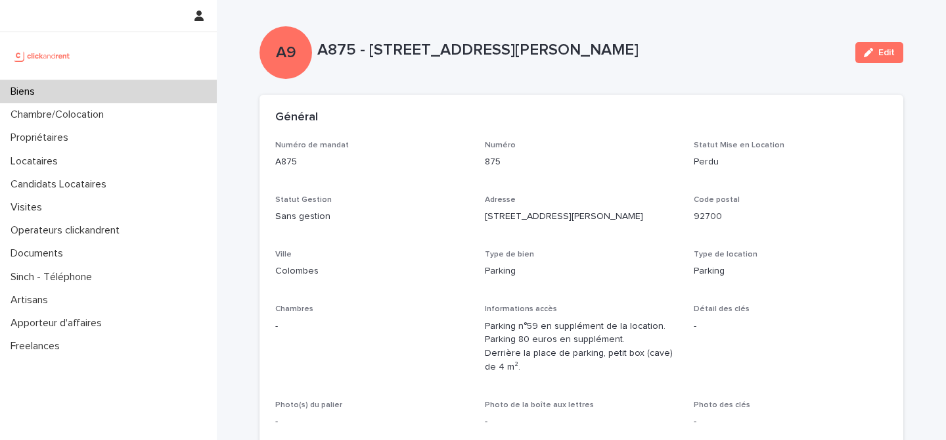
click at [744, 47] on p "A875 - 416-422 rue Gabriel Péri, Colombes 92700" at bounding box center [581, 50] width 528 height 19
drag, startPoint x: 720, startPoint y: 34, endPoint x: 712, endPoint y: 74, distance: 40.9
click at [720, 36] on div "A9 A875 - 416-422 rue Gabriel Péri, Colombes 92700 Edit" at bounding box center [582, 52] width 644 height 53
click at [710, 74] on div "A9 A875 - 416-422 rue Gabriel Péri, Colombes 92700 Edit" at bounding box center [582, 52] width 644 height 53
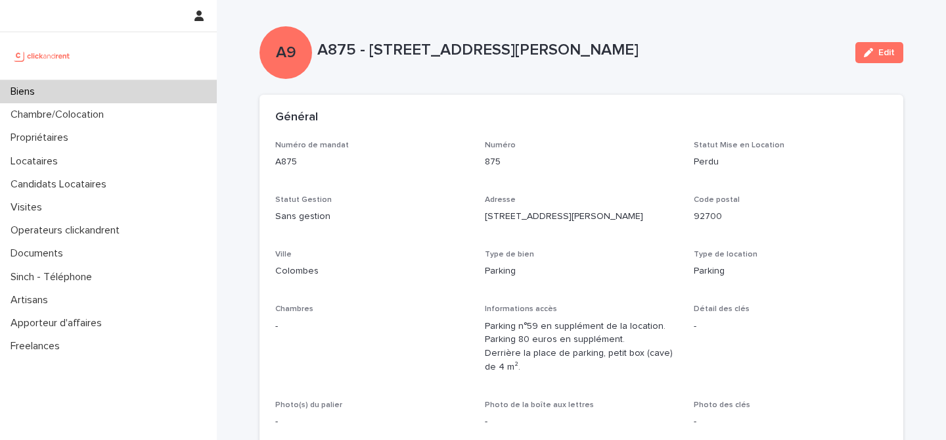
click at [655, 155] on p "875" at bounding box center [582, 162] width 194 height 14
click at [668, 107] on div "Général" at bounding box center [582, 118] width 644 height 46
click at [150, 93] on div "Biens" at bounding box center [108, 91] width 217 height 23
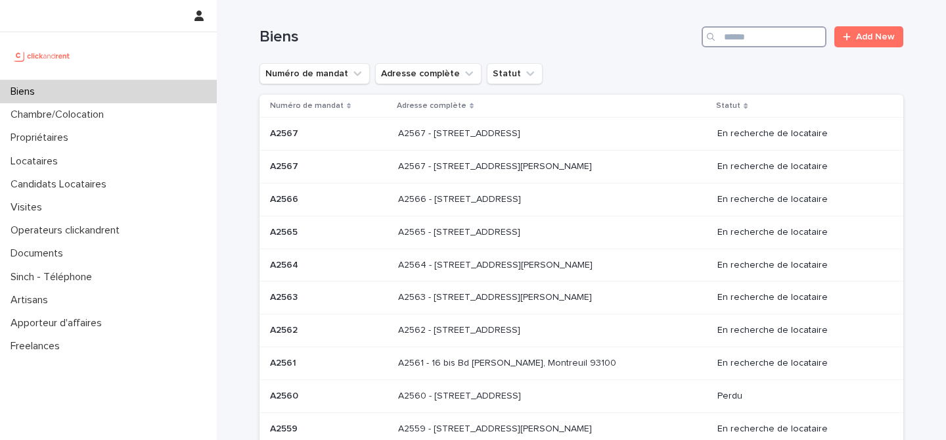
click at [784, 32] on input "Search" at bounding box center [764, 36] width 125 height 21
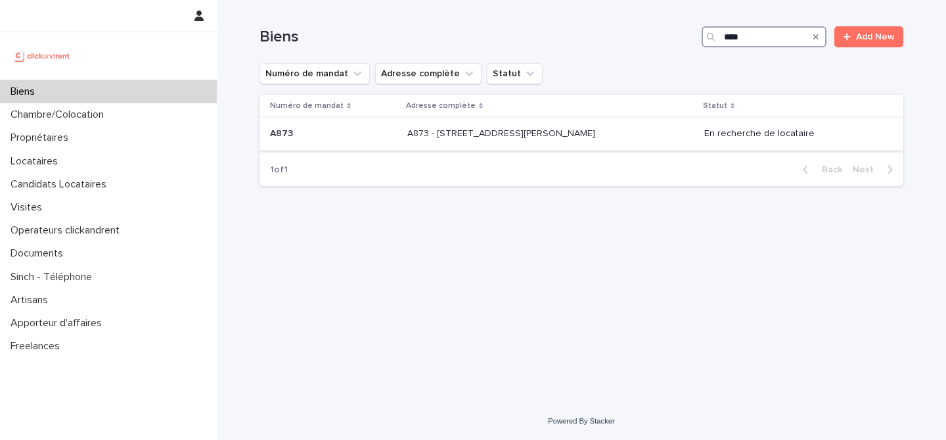
type input "****"
click at [566, 126] on p "A873 - 76 Avenue de Rigny, Bry-sur-Marne 94360" at bounding box center [502, 133] width 191 height 14
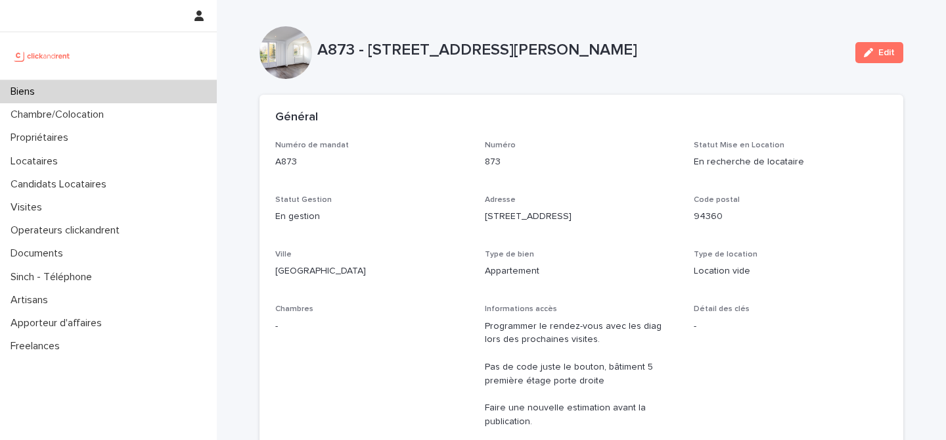
click at [549, 96] on div "Général" at bounding box center [582, 118] width 644 height 46
drag, startPoint x: 591, startPoint y: 87, endPoint x: 575, endPoint y: 146, distance: 60.7
click at [574, 147] on p "Numéro" at bounding box center [582, 145] width 194 height 9
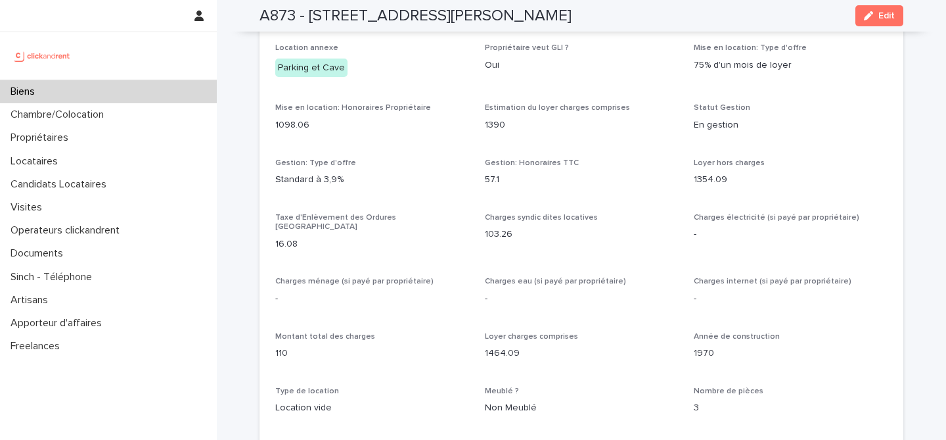
scroll to position [1125, 0]
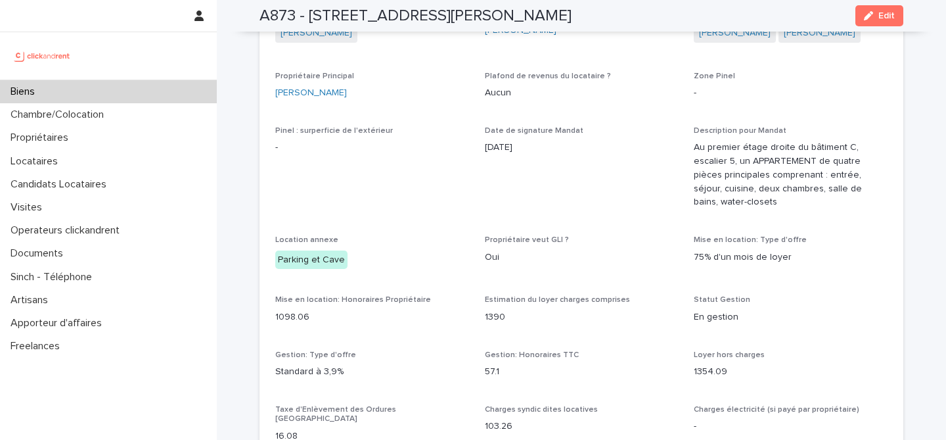
click at [91, 90] on div "Biens" at bounding box center [108, 91] width 217 height 23
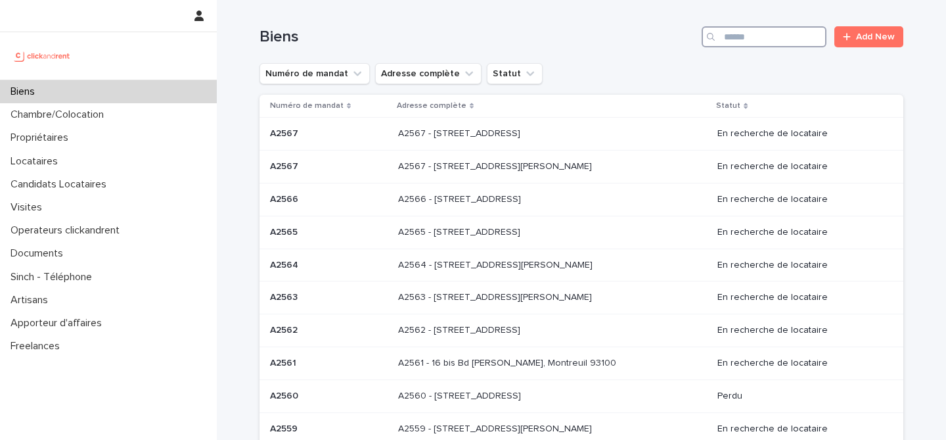
click at [780, 40] on input "Search" at bounding box center [764, 36] width 125 height 21
type input "*****"
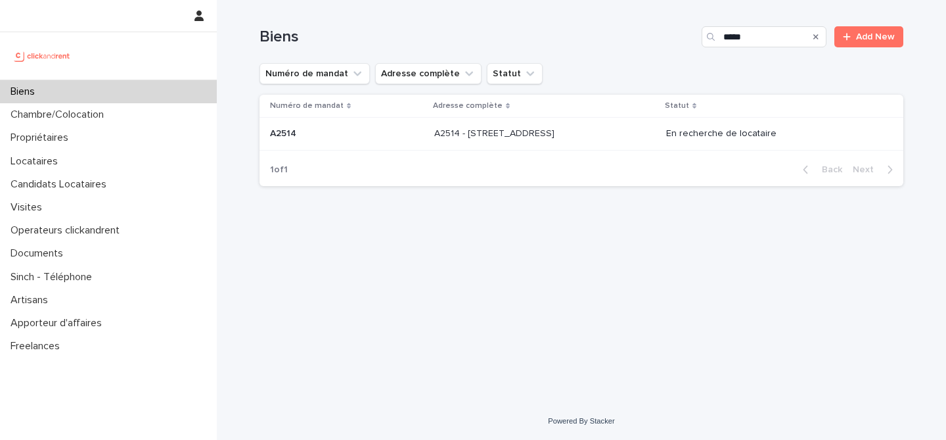
click at [534, 129] on p "A2514 - 5 rue du Marché, Lille 59000" at bounding box center [495, 133] width 123 height 14
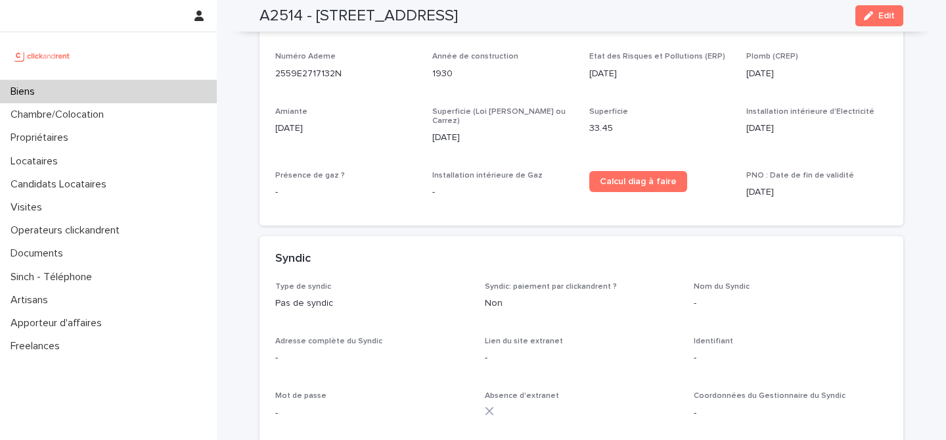
scroll to position [4596, 0]
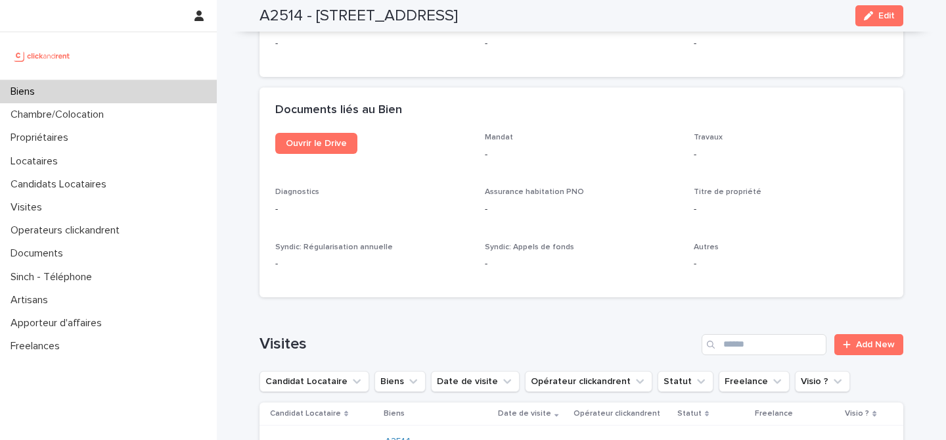
drag, startPoint x: 252, startPoint y: 12, endPoint x: 535, endPoint y: 20, distance: 283.4
click at [535, 20] on div "A2514 - 5 rue du Marché, Lille 59000 Edit" at bounding box center [581, 16] width 707 height 32
copy h2 "A2514 - 5 rue du Marché, Lille 59000"
click at [235, 9] on div "A2514 - 5 rue du Marché, Lille 59000 Edit" at bounding box center [581, 16] width 707 height 32
click at [271, 12] on h2 "A2514 - 5 rue du Marché, Lille 59000" at bounding box center [359, 16] width 198 height 19
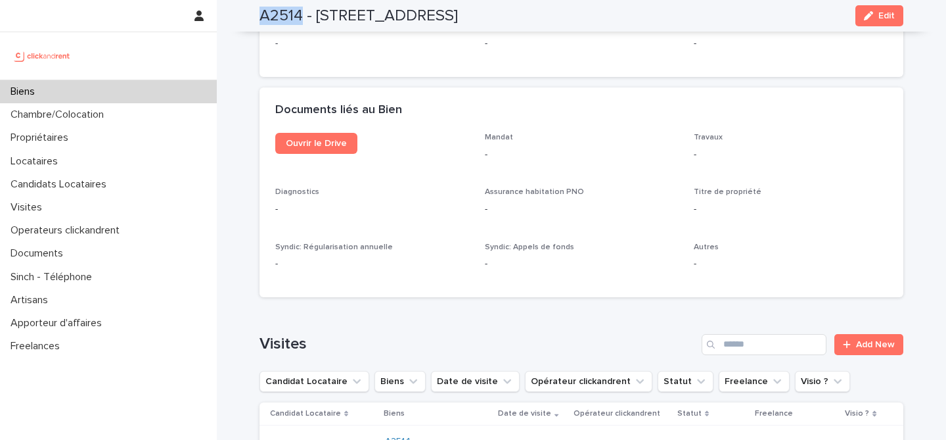
click at [271, 12] on h2 "A2514 - 5 rue du Marché, Lille 59000" at bounding box center [359, 16] width 198 height 19
copy h2 "A2514"
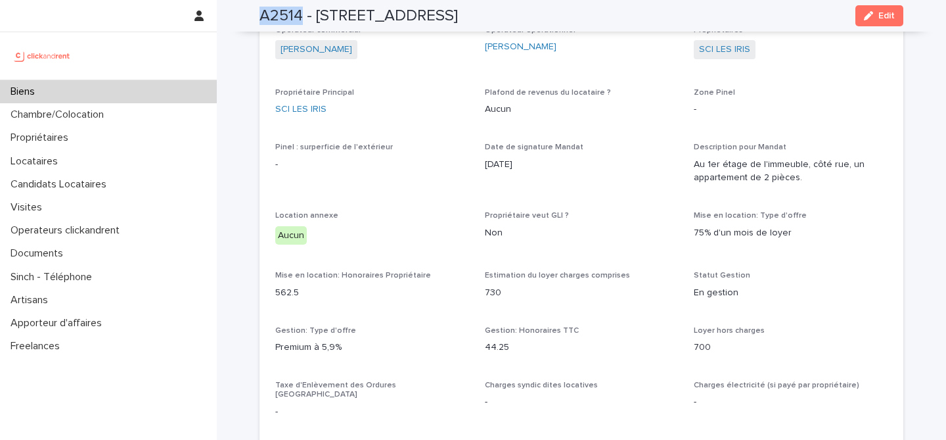
scroll to position [0, 0]
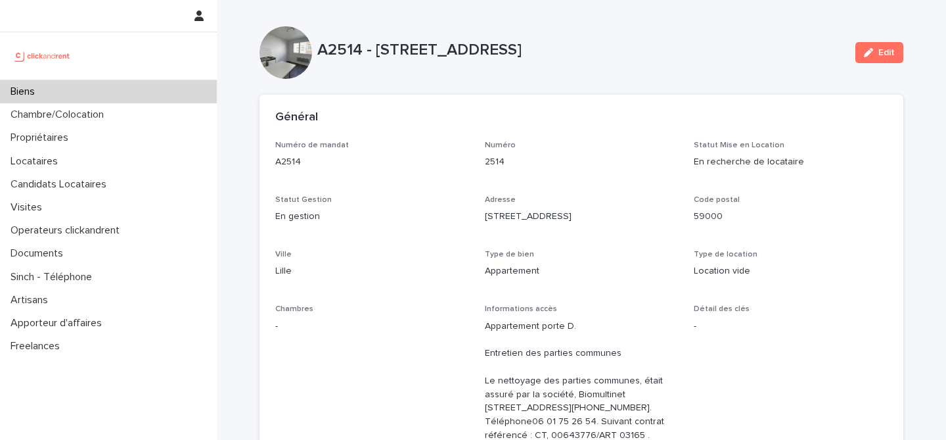
click at [65, 87] on div "Biens" at bounding box center [108, 91] width 217 height 23
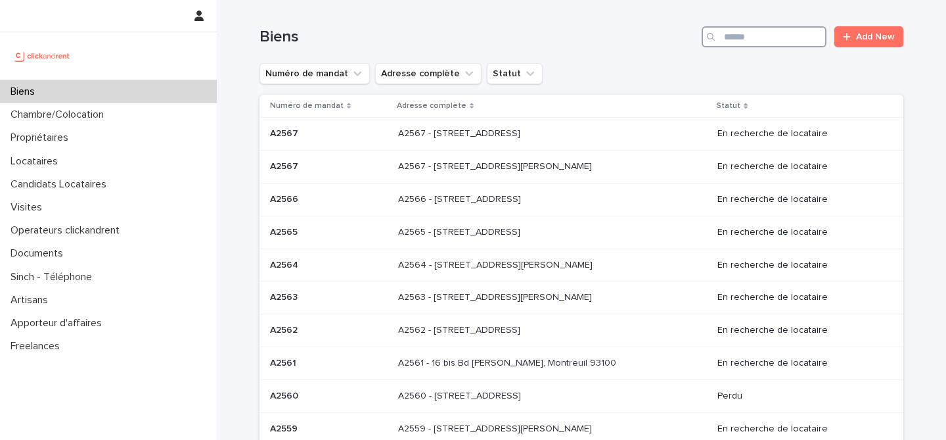
click at [751, 36] on input "Search" at bounding box center [764, 36] width 125 height 21
paste input "*****"
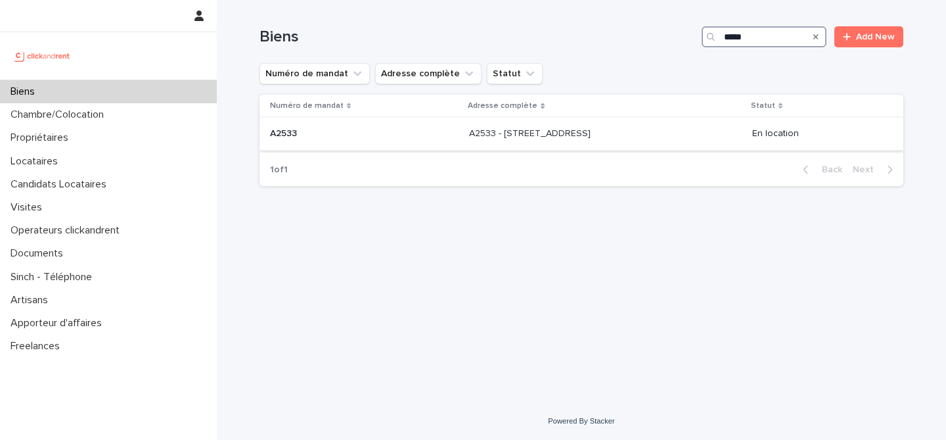
type input "*****"
click at [471, 136] on p "A2533 - 12 rue de Chio, Montpellier 34000" at bounding box center [531, 133] width 124 height 14
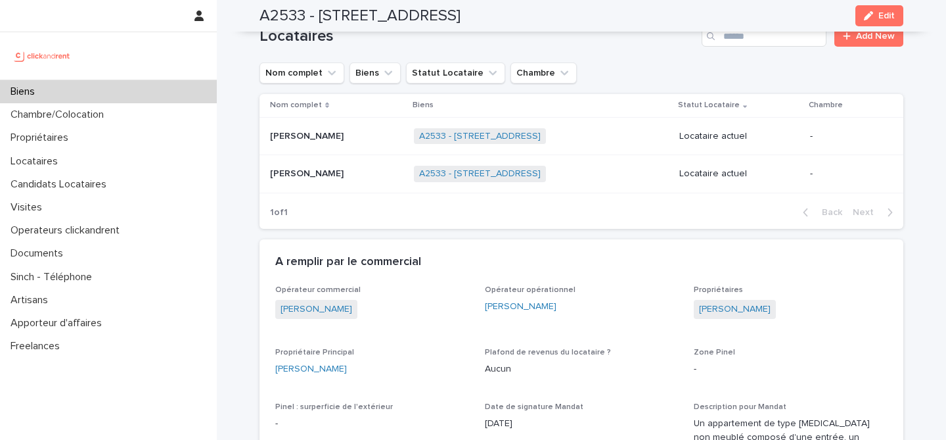
scroll to position [534, 0]
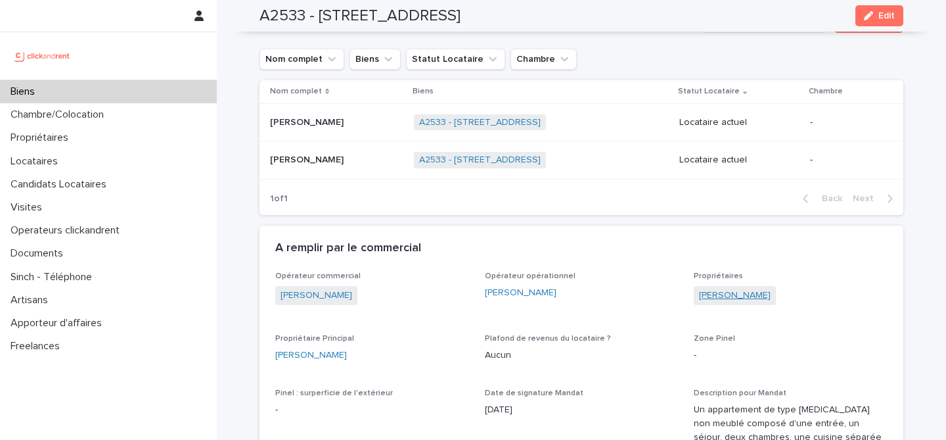
click at [706, 294] on link "Philippe Fouet" at bounding box center [735, 295] width 72 height 14
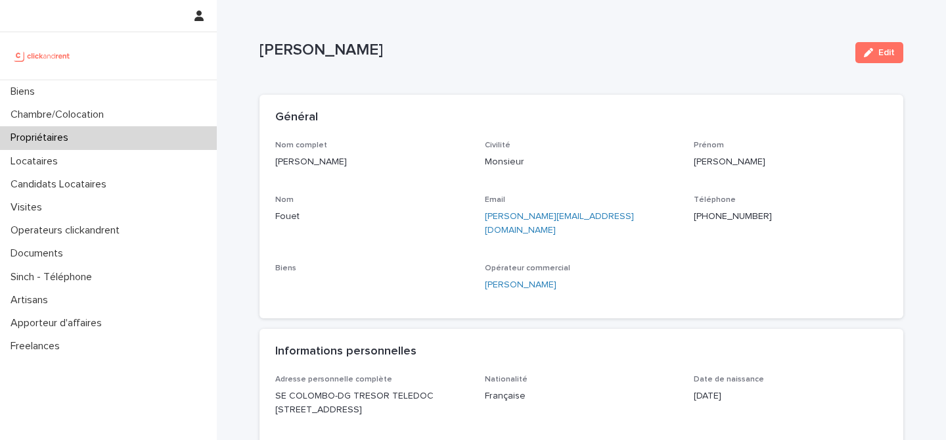
click at [712, 214] on ringoverc2c-number-84e06f14122c "+33783406899" at bounding box center [733, 216] width 78 height 9
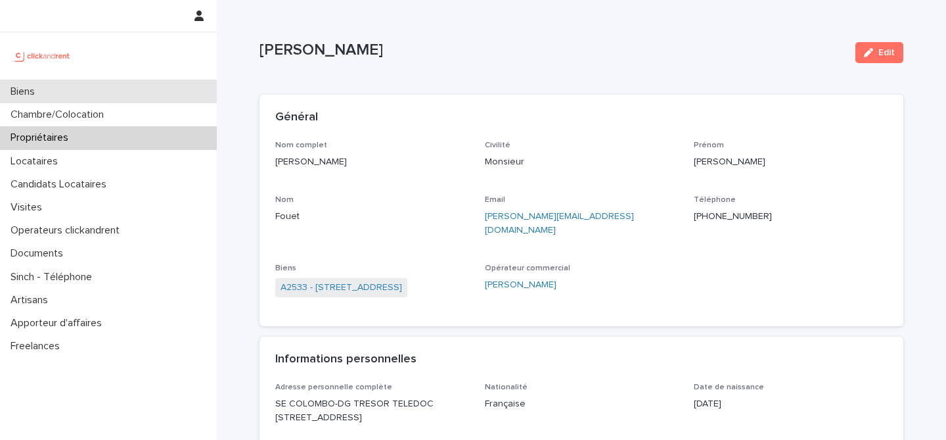
click at [67, 94] on div "Biens" at bounding box center [108, 91] width 217 height 23
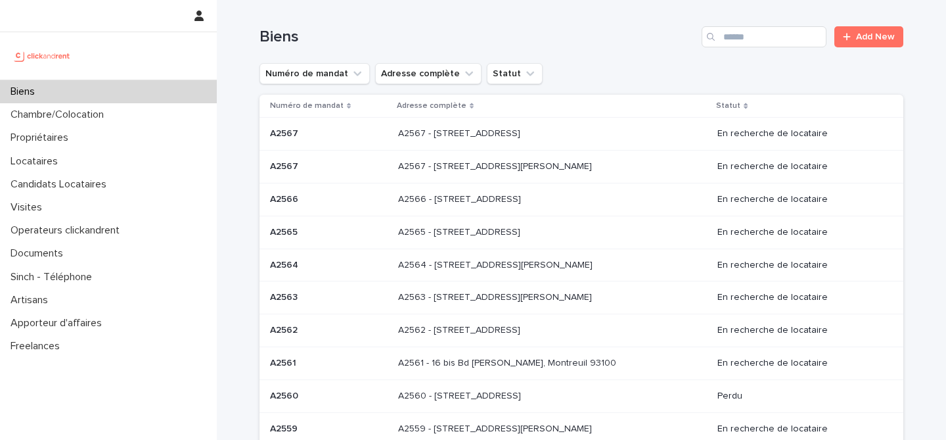
click at [60, 93] on div "Biens" at bounding box center [108, 91] width 217 height 23
click at [762, 39] on input "Search" at bounding box center [764, 36] width 125 height 21
paste input "*****"
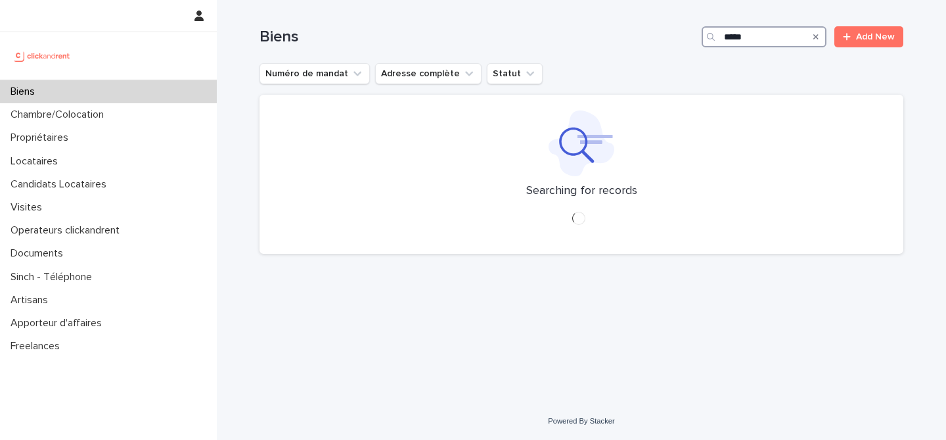
type input "*****"
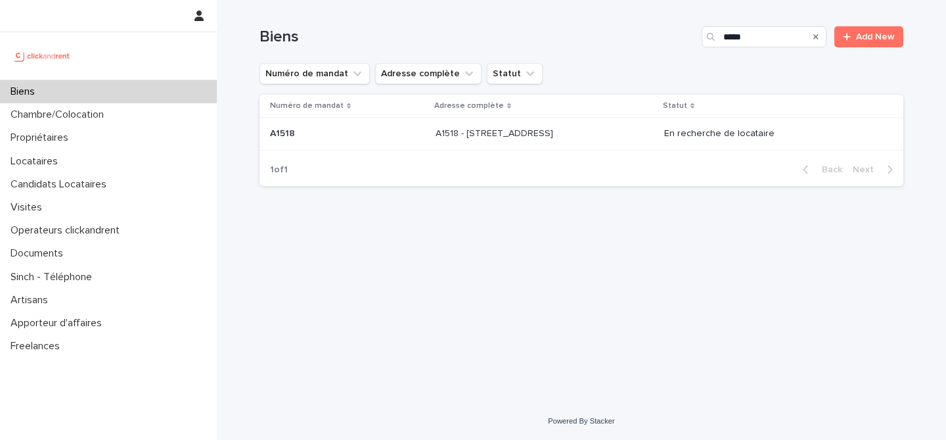
click at [501, 123] on td "A1518 - 10 place des Célestins, Lyon 69002 A1518 - 10 place des Célestins, Lyon…" at bounding box center [544, 134] width 229 height 33
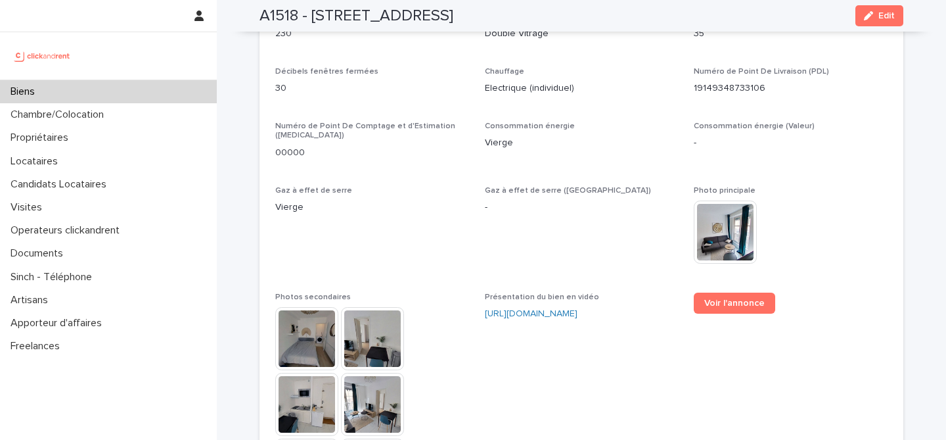
scroll to position [3109, 0]
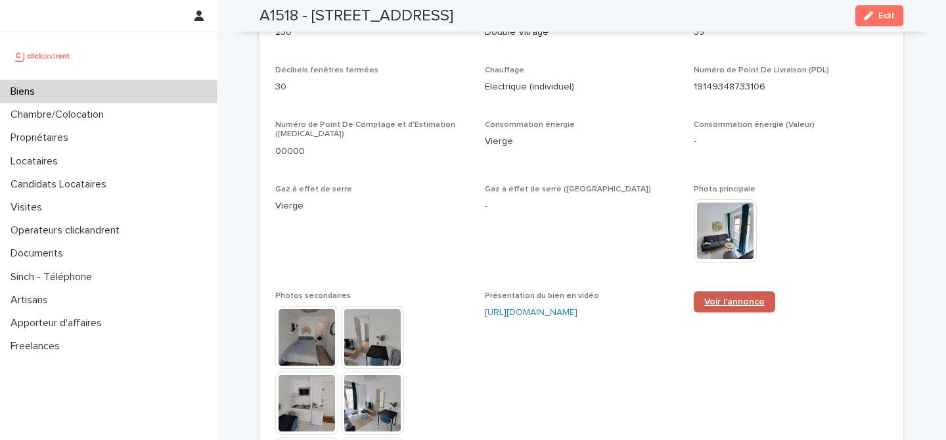
click at [733, 291] on link "Voir l'annonce" at bounding box center [734, 301] width 81 height 21
click at [86, 89] on div "Biens" at bounding box center [108, 91] width 217 height 23
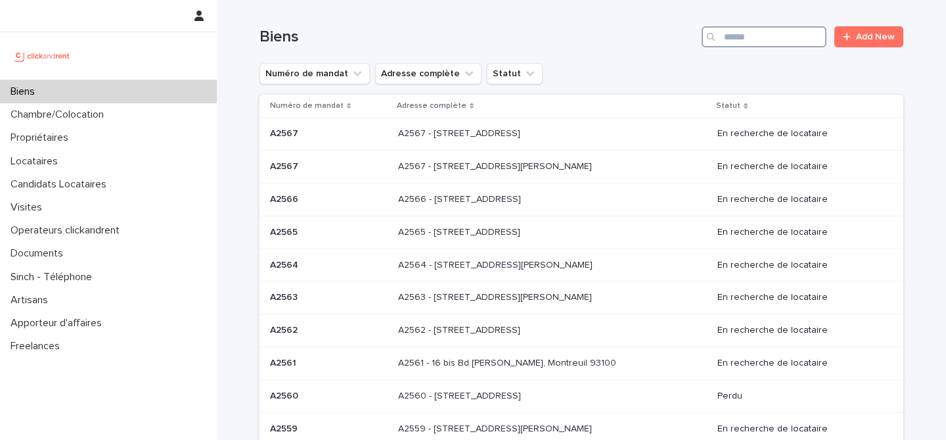
click at [738, 34] on input "Search" at bounding box center [764, 36] width 125 height 21
paste input "*****"
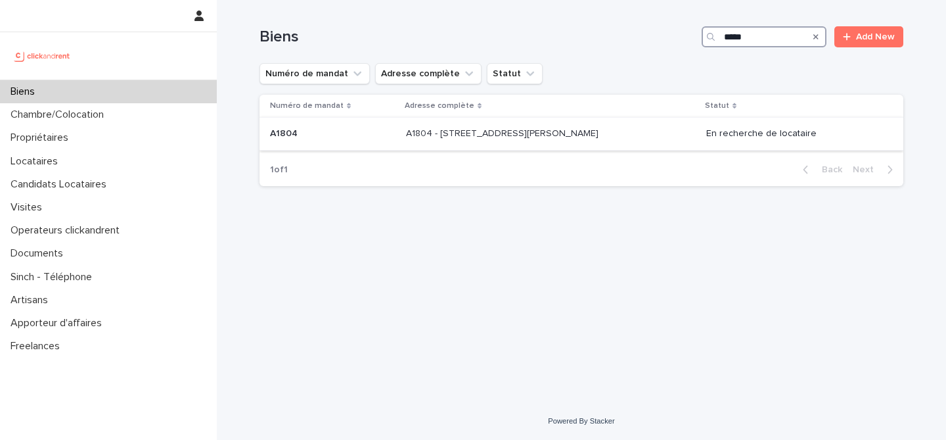
type input "*****"
click at [526, 137] on p "A1804 - 24 rue Francoeur, Viry-Chatillon 91170" at bounding box center [503, 133] width 195 height 14
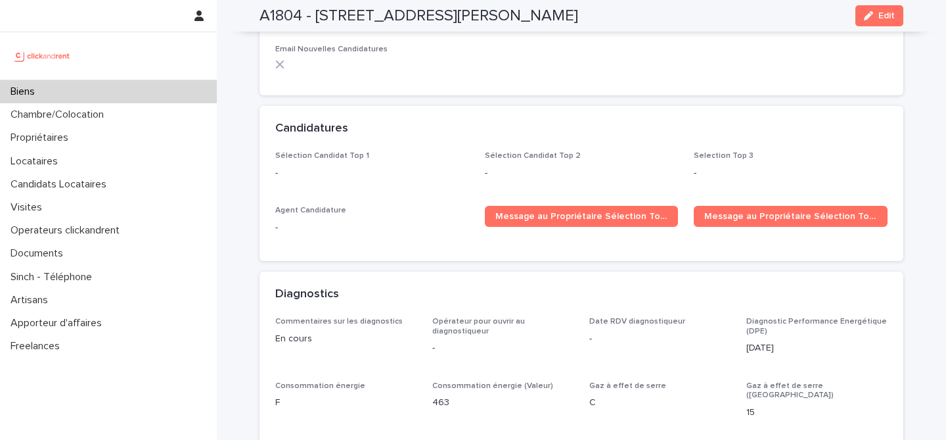
scroll to position [3489, 0]
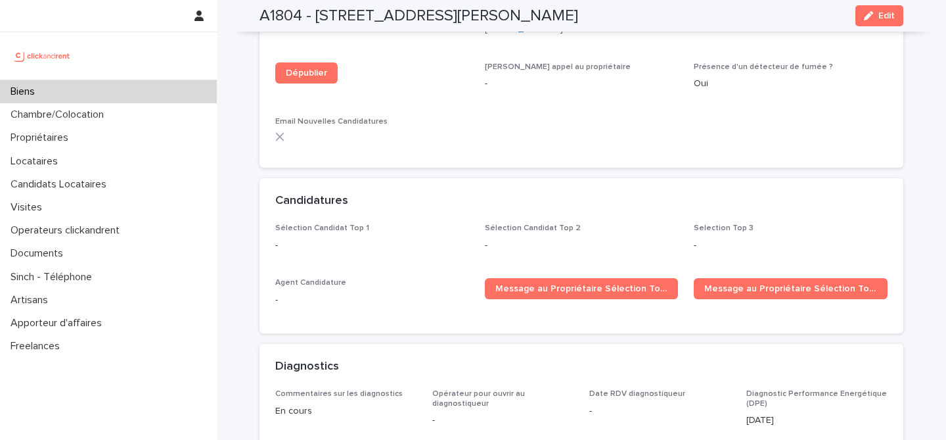
click at [817, 178] on div "Candidatures" at bounding box center [582, 201] width 644 height 46
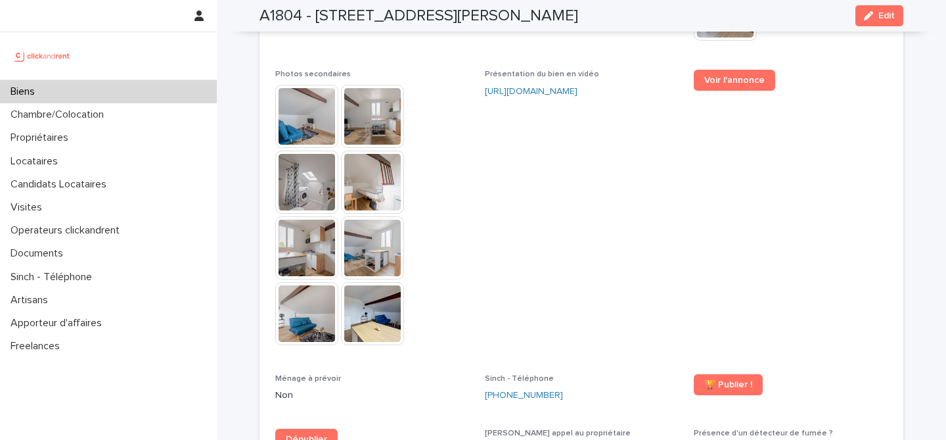
scroll to position [3006, 0]
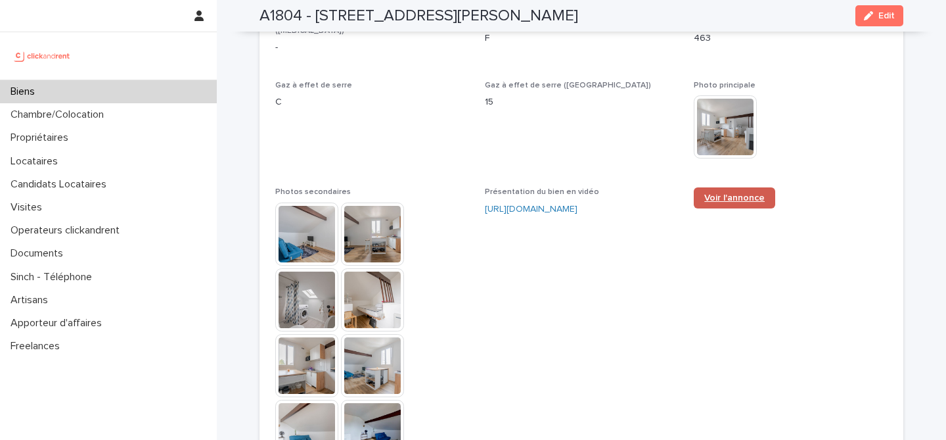
click at [713, 193] on span "Voir l'annonce" at bounding box center [734, 197] width 60 height 9
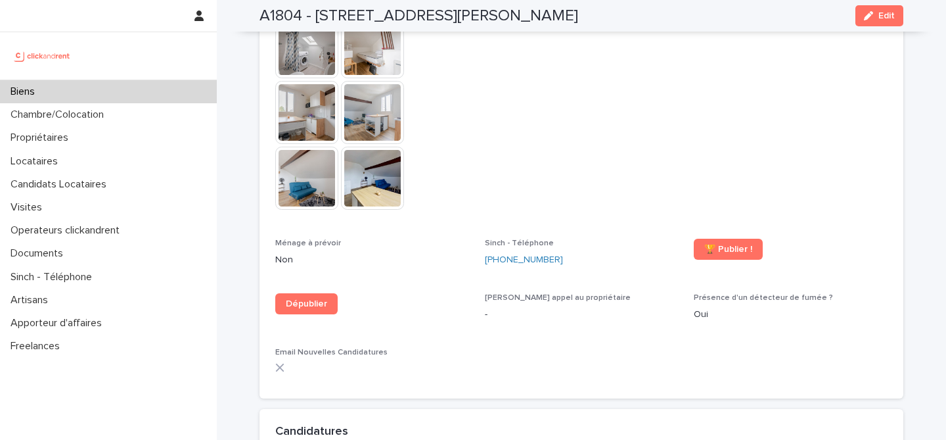
scroll to position [3130, 0]
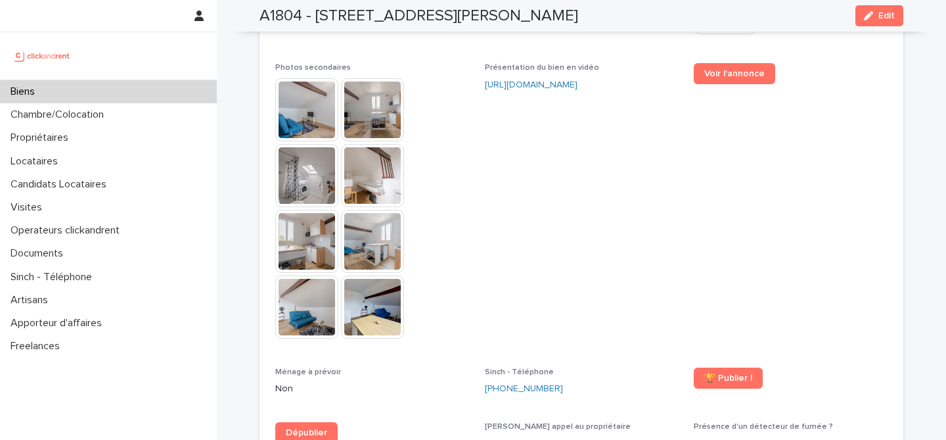
click at [98, 87] on div "Biens" at bounding box center [108, 91] width 217 height 23
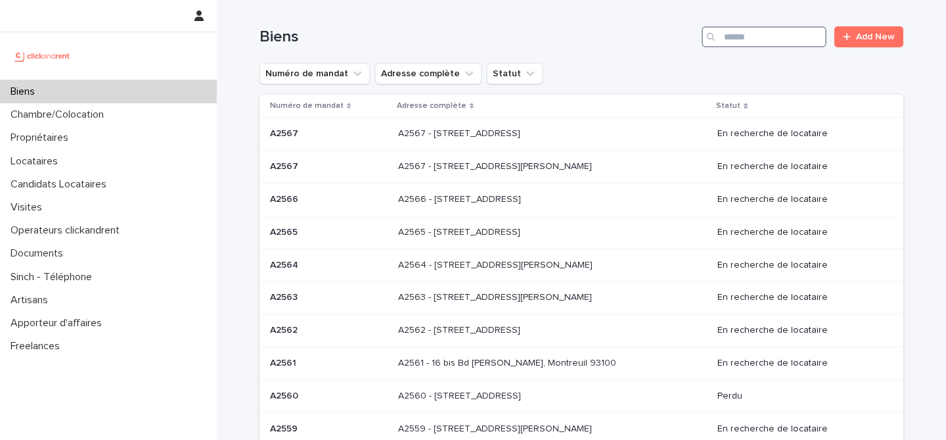
click at [752, 35] on input "Search" at bounding box center [764, 36] width 125 height 21
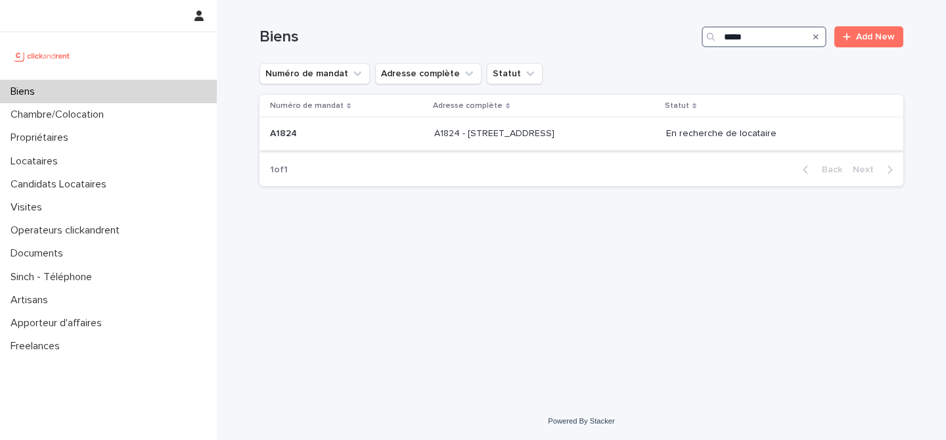
type input "*****"
click at [557, 135] on p "A1824 - 3 Avenue du Marechal de Lattre de Tassigny, Toulouse 31400" at bounding box center [495, 133] width 123 height 14
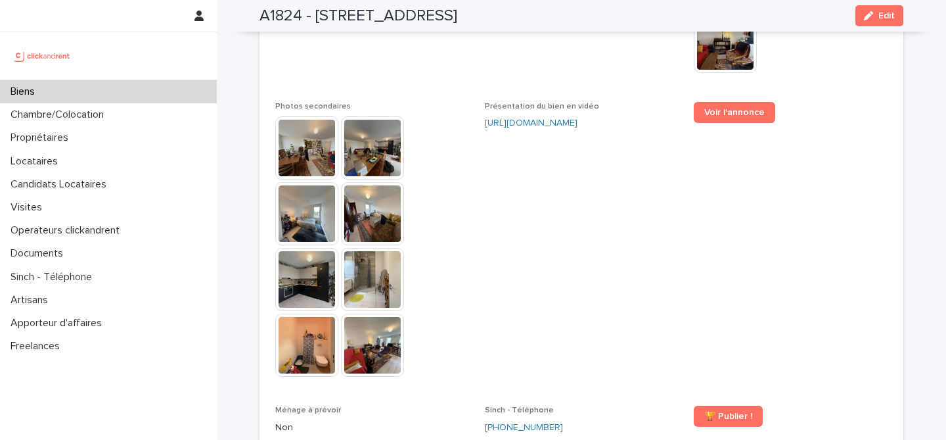
scroll to position [3171, 0]
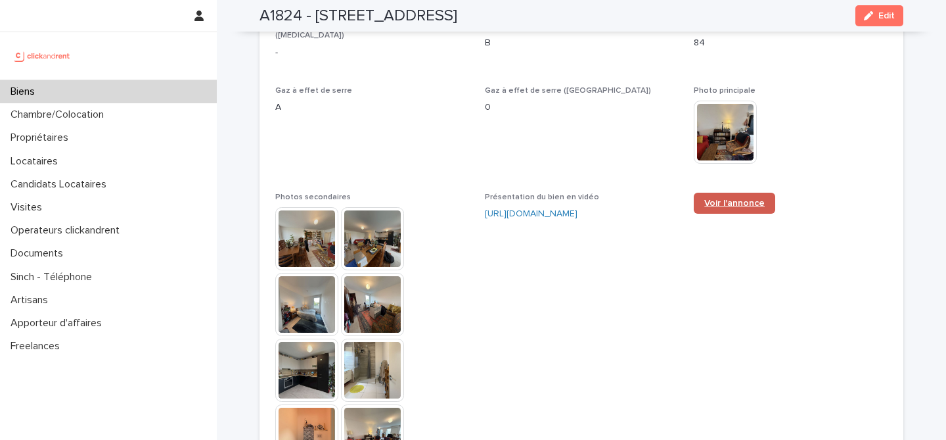
click at [720, 198] on span "Voir l'annonce" at bounding box center [734, 202] width 60 height 9
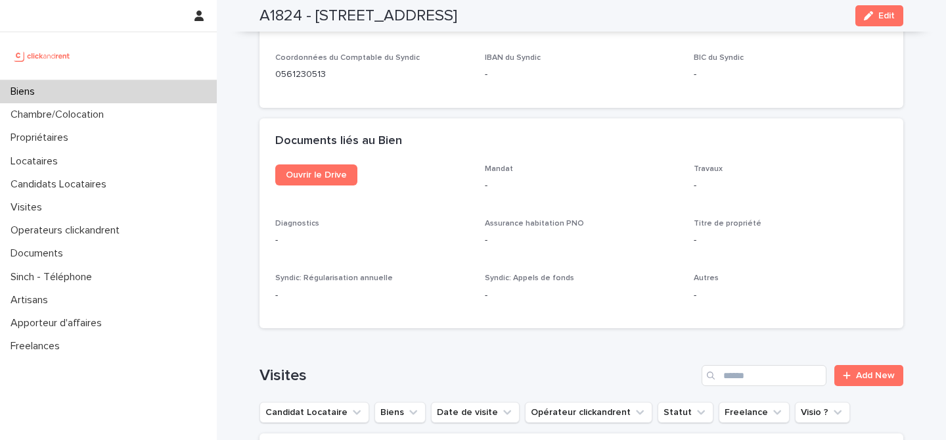
scroll to position [4668, 0]
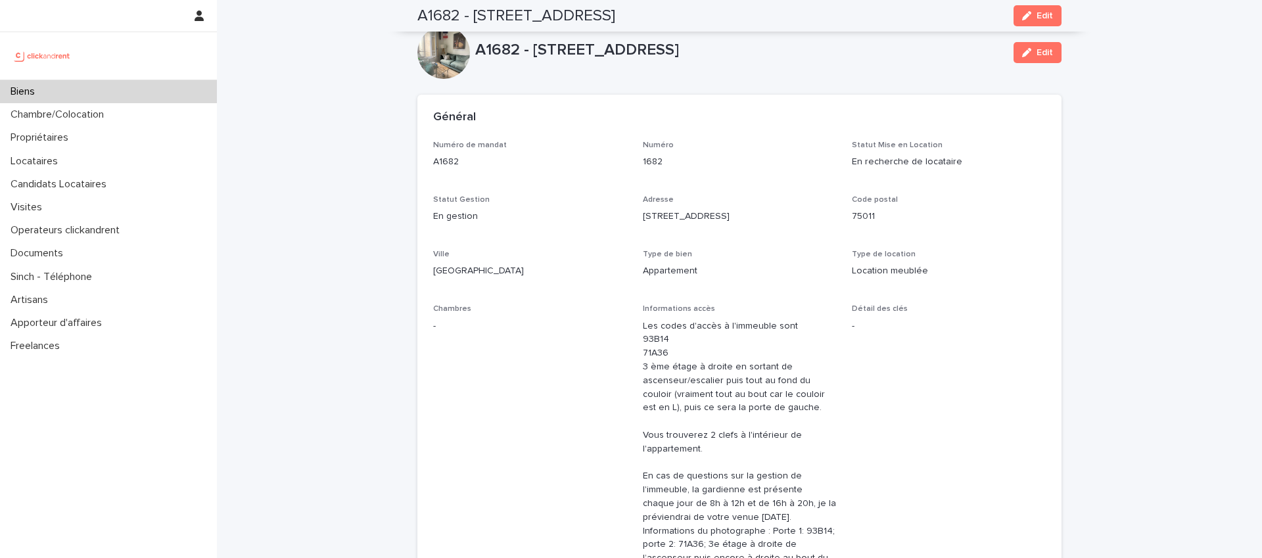
scroll to position [1136, 0]
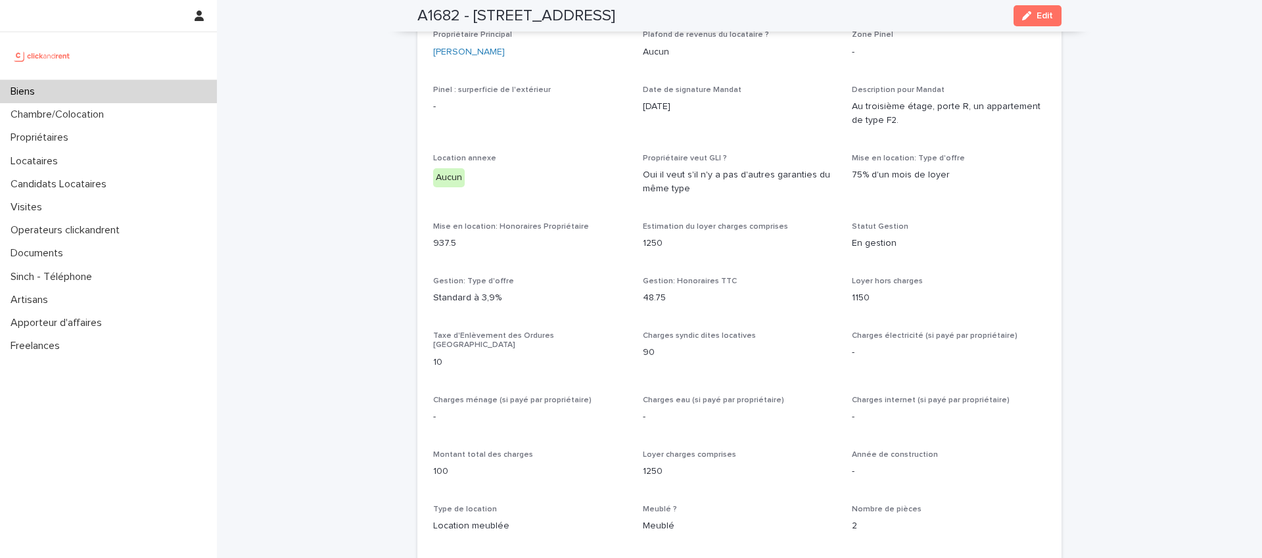
click at [102, 87] on div "Biens" at bounding box center [108, 91] width 217 height 23
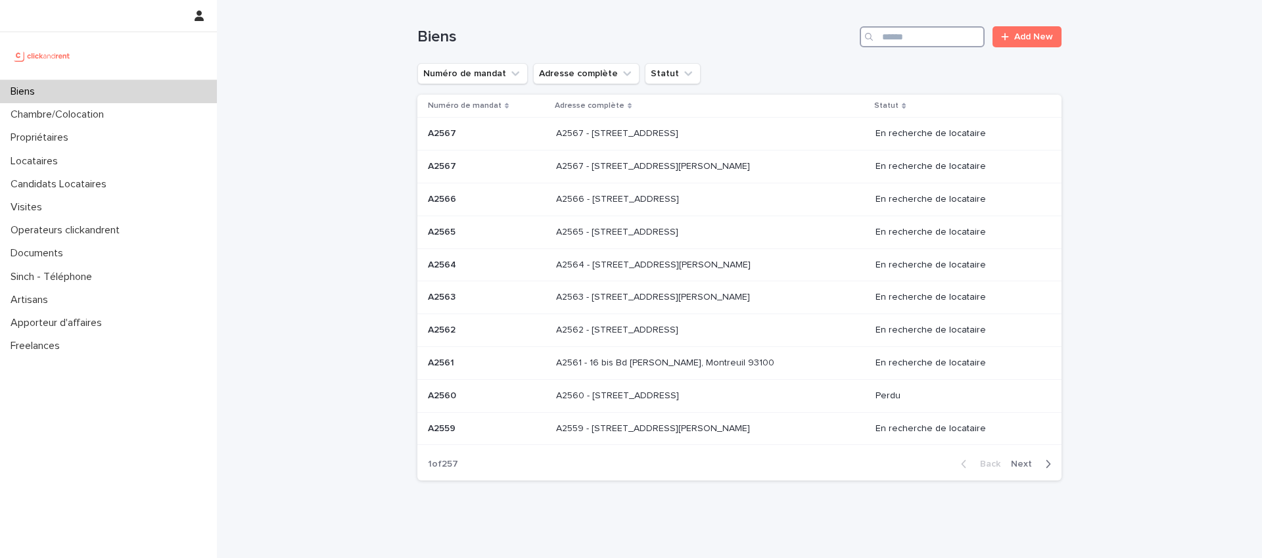
click at [916, 37] on input "Search" at bounding box center [922, 36] width 125 height 21
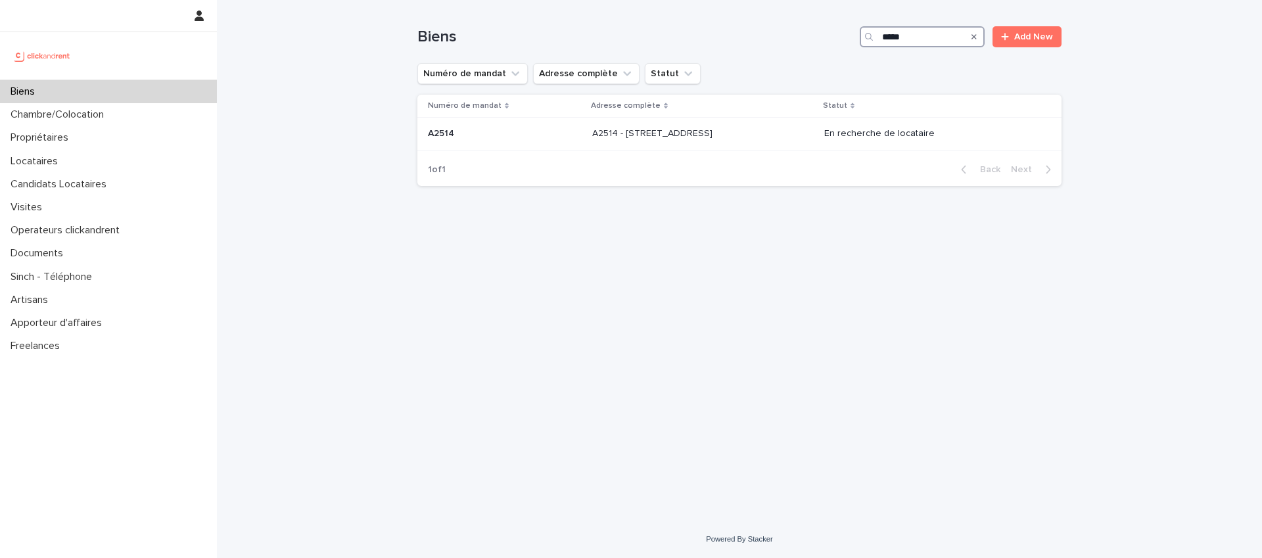
type input "*****"
click at [747, 41] on h1 "Biens" at bounding box center [635, 37] width 437 height 19
drag, startPoint x: 712, startPoint y: 215, endPoint x: 710, endPoint y: 192, distance: 23.1
click at [712, 211] on div "Loading... Saving… Loading... Saving… Biens ***** Add New Numéro de mandat Adre…" at bounding box center [739, 244] width 657 height 488
click at [688, 121] on td "A2514 - 5 rue du Marché, Lille 59000 A2514 - 5 rue du Marché, Lille 59000" at bounding box center [703, 134] width 232 height 33
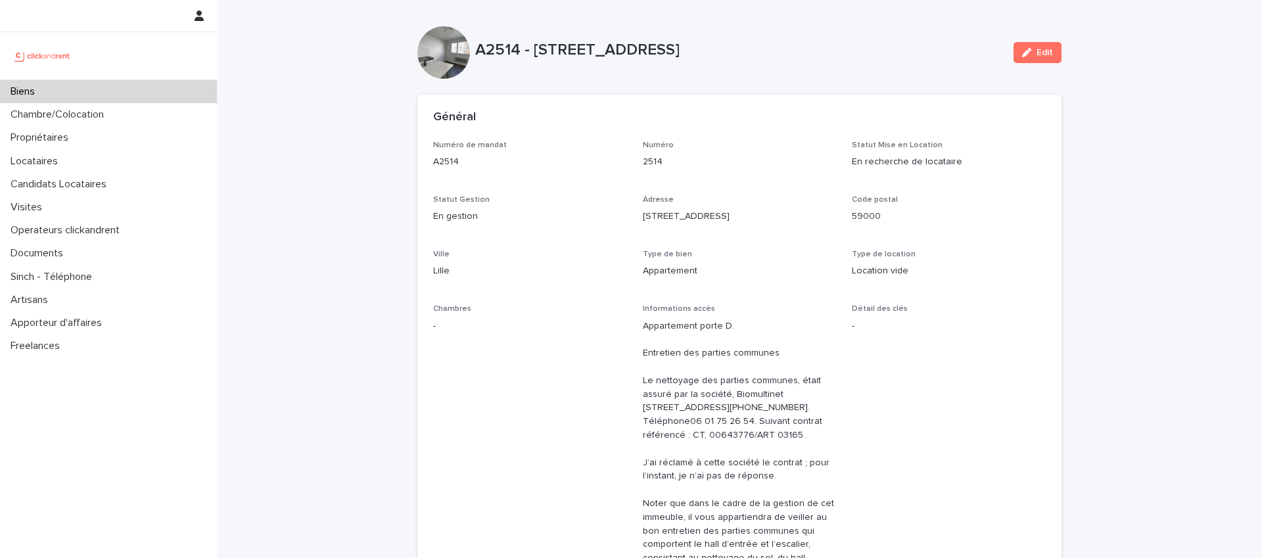
click at [133, 85] on div "Biens" at bounding box center [108, 91] width 217 height 23
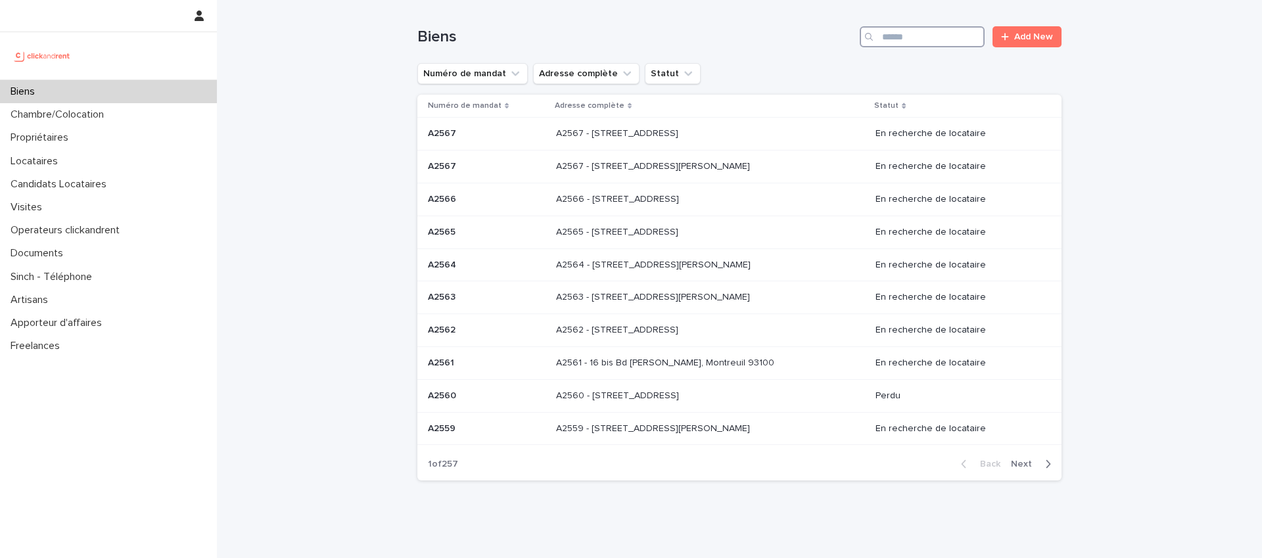
click at [909, 41] on input "Search" at bounding box center [922, 36] width 125 height 21
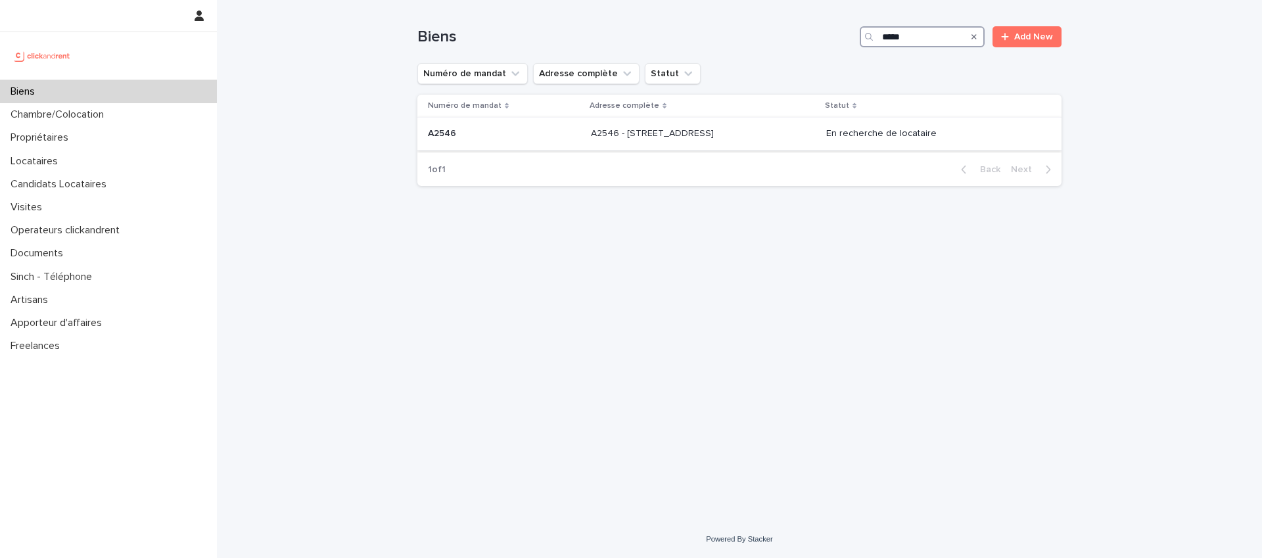
type input "*****"
click at [697, 132] on p "A2546 - 1 rue des Étoiles, Nice 06000" at bounding box center [654, 133] width 126 height 14
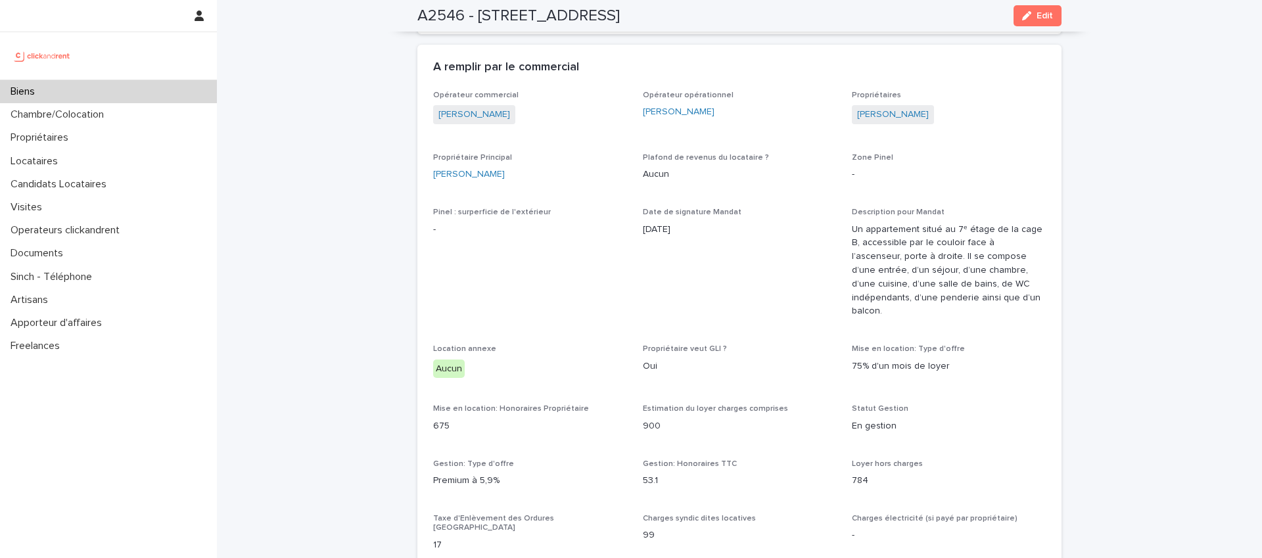
scroll to position [720, 0]
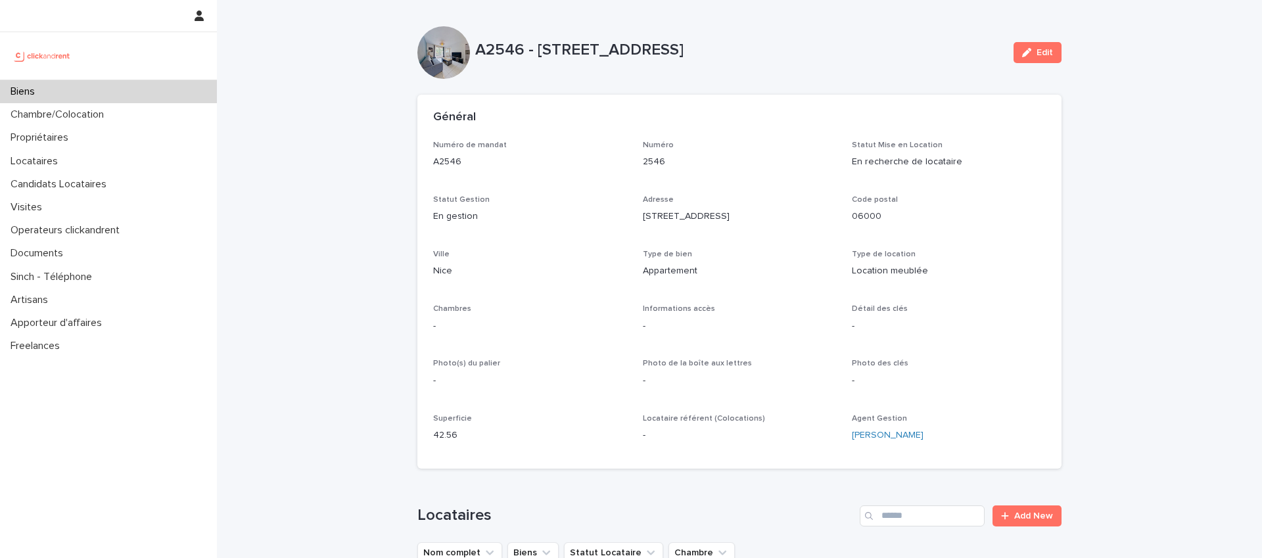
click at [165, 89] on div "Biens" at bounding box center [108, 91] width 217 height 23
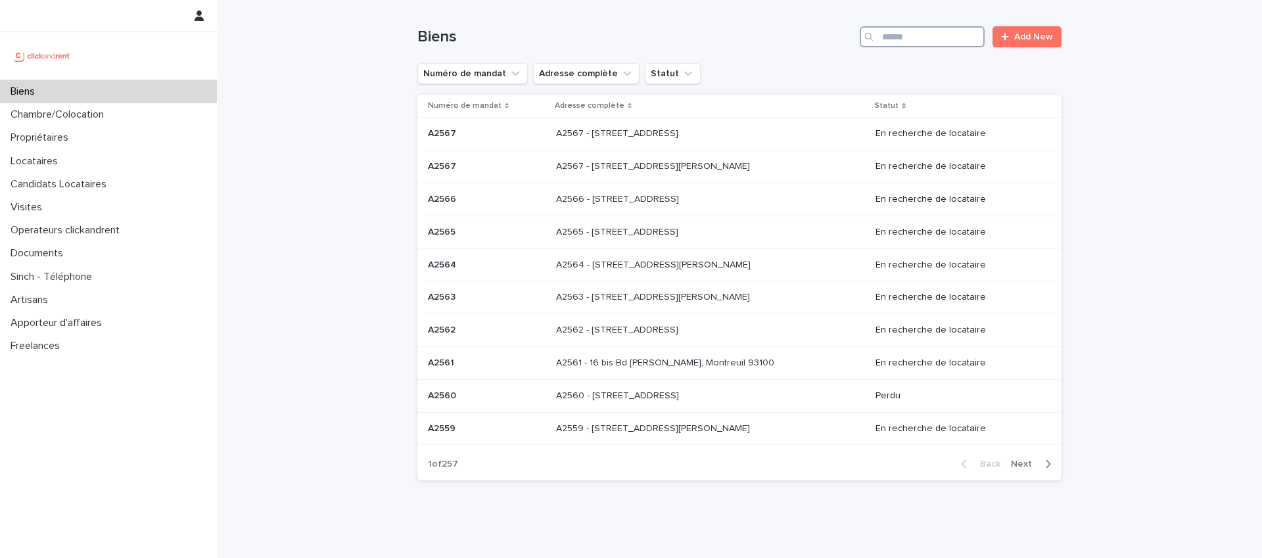
click at [926, 37] on input "Search" at bounding box center [922, 36] width 125 height 21
paste input "*****"
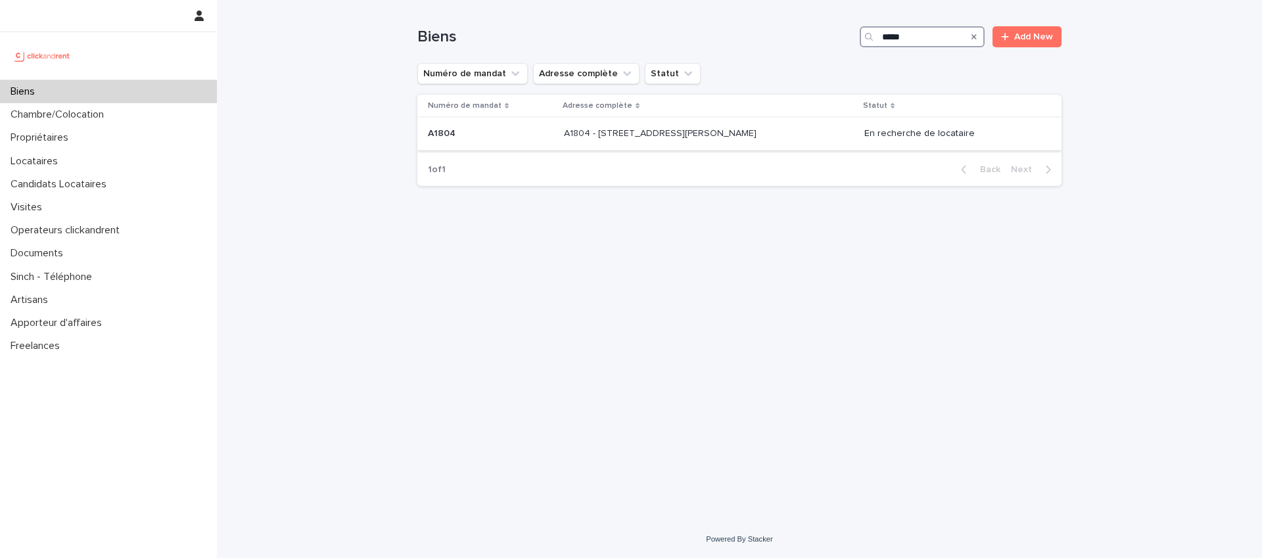
type input "*****"
click at [653, 141] on div "A1804 - 24 rue Francoeur, Viry-Chatillon 91170 A1804 - 24 rue Francoeur, Viry-C…" at bounding box center [709, 134] width 290 height 22
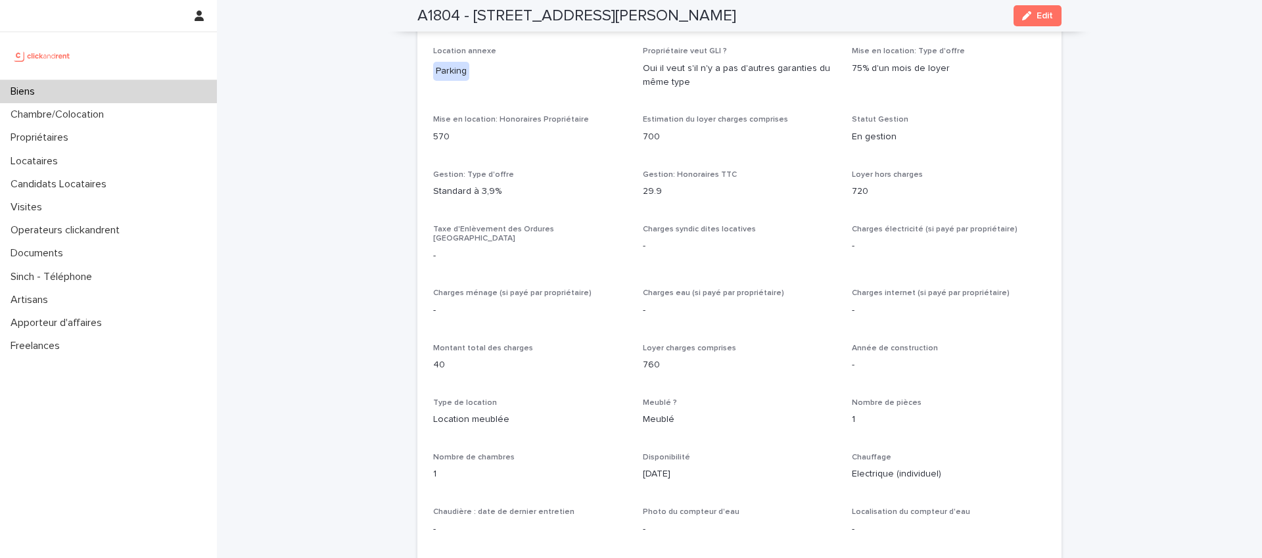
scroll to position [1029, 0]
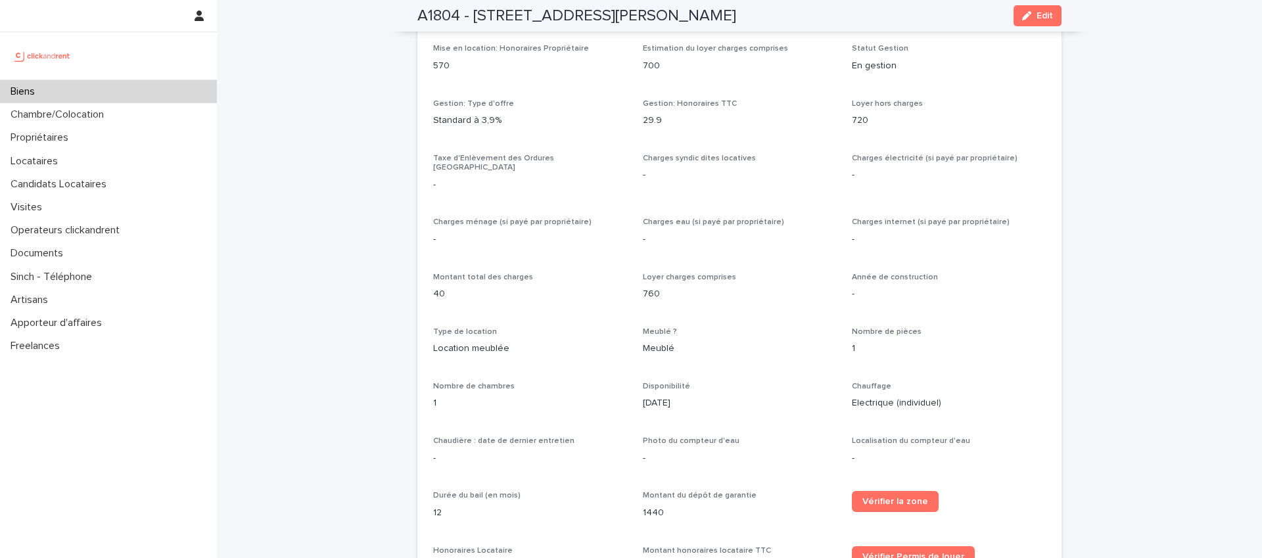
click at [722, 123] on p "29.9" at bounding box center [740, 121] width 194 height 14
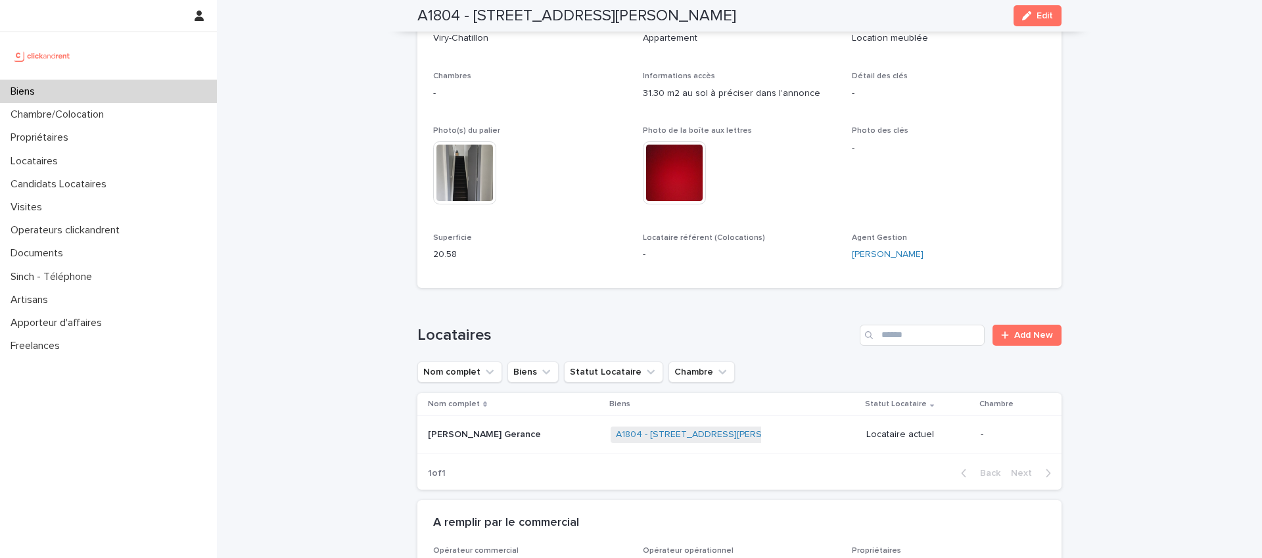
scroll to position [0, 0]
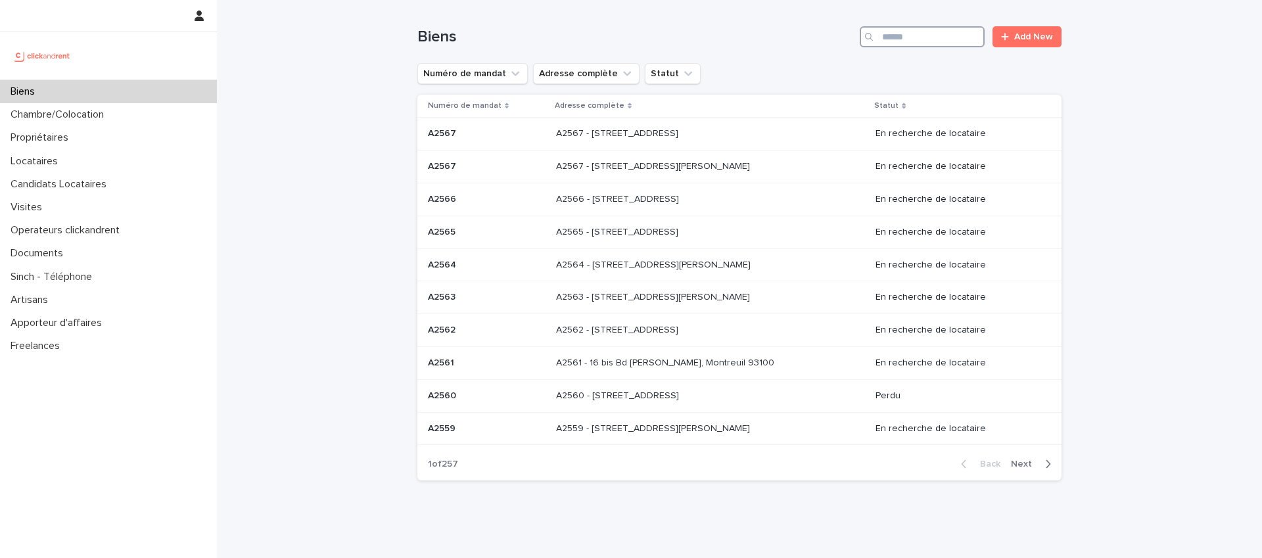
click at [931, 36] on input "Search" at bounding box center [922, 36] width 125 height 21
paste input "****"
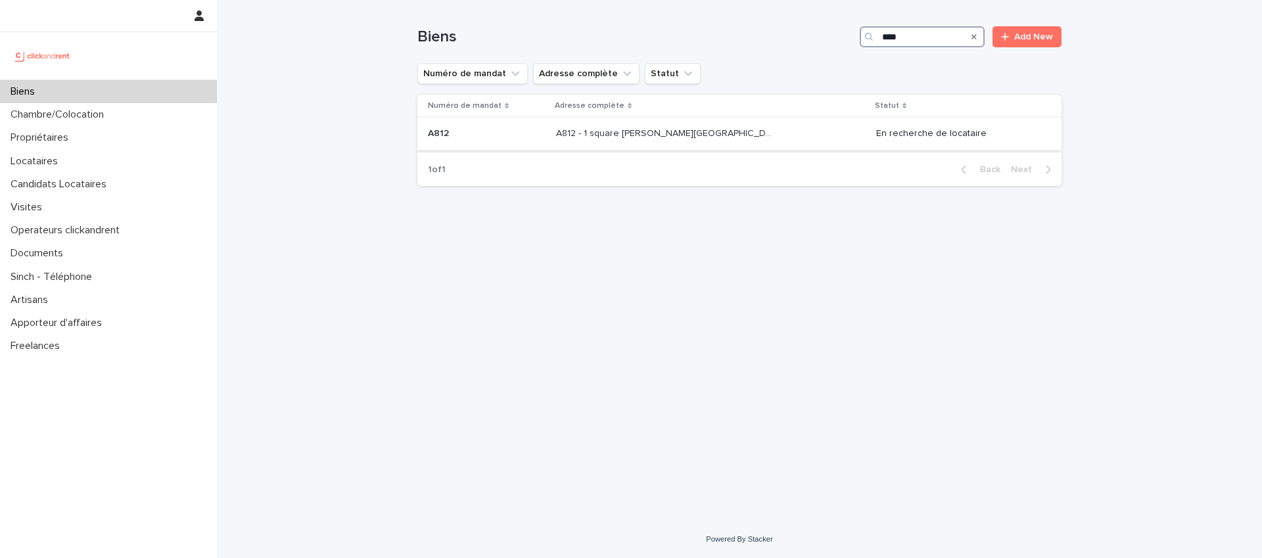
type input "****"
click at [715, 141] on div "A812 - 1 square [PERSON_NAME][GEOGRAPHIC_DATA], [GEOGRAPHIC_DATA]ecole 78210 A8…" at bounding box center [711, 134] width 310 height 22
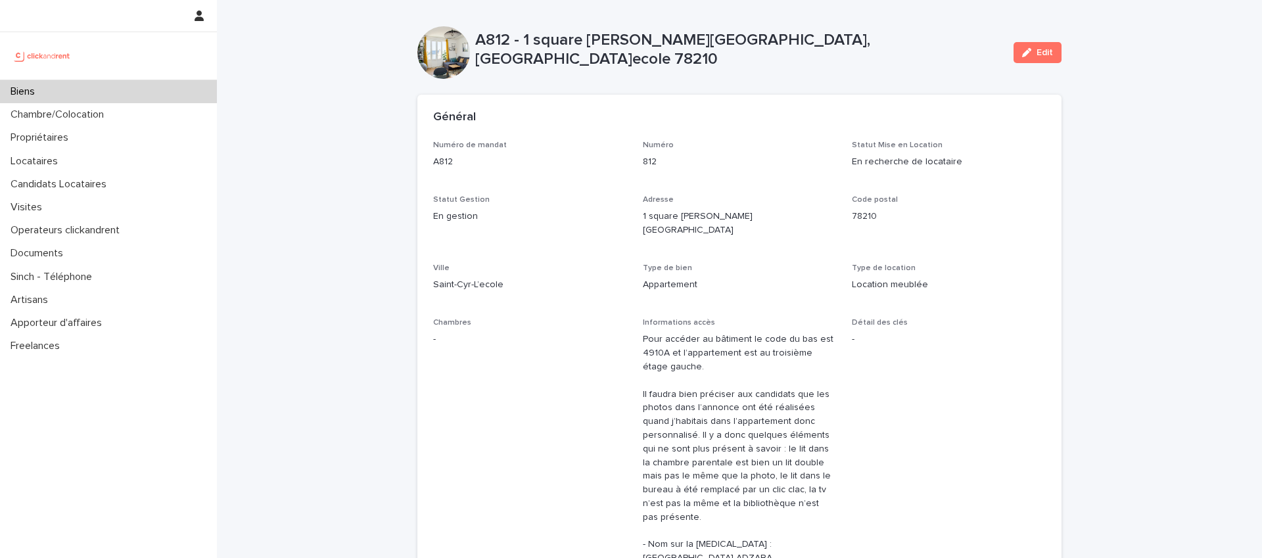
drag, startPoint x: 620, startPoint y: 96, endPoint x: 591, endPoint y: 92, distance: 29.8
click at [620, 95] on div "Général" at bounding box center [739, 118] width 644 height 46
